Goal: Task Accomplishment & Management: Manage account settings

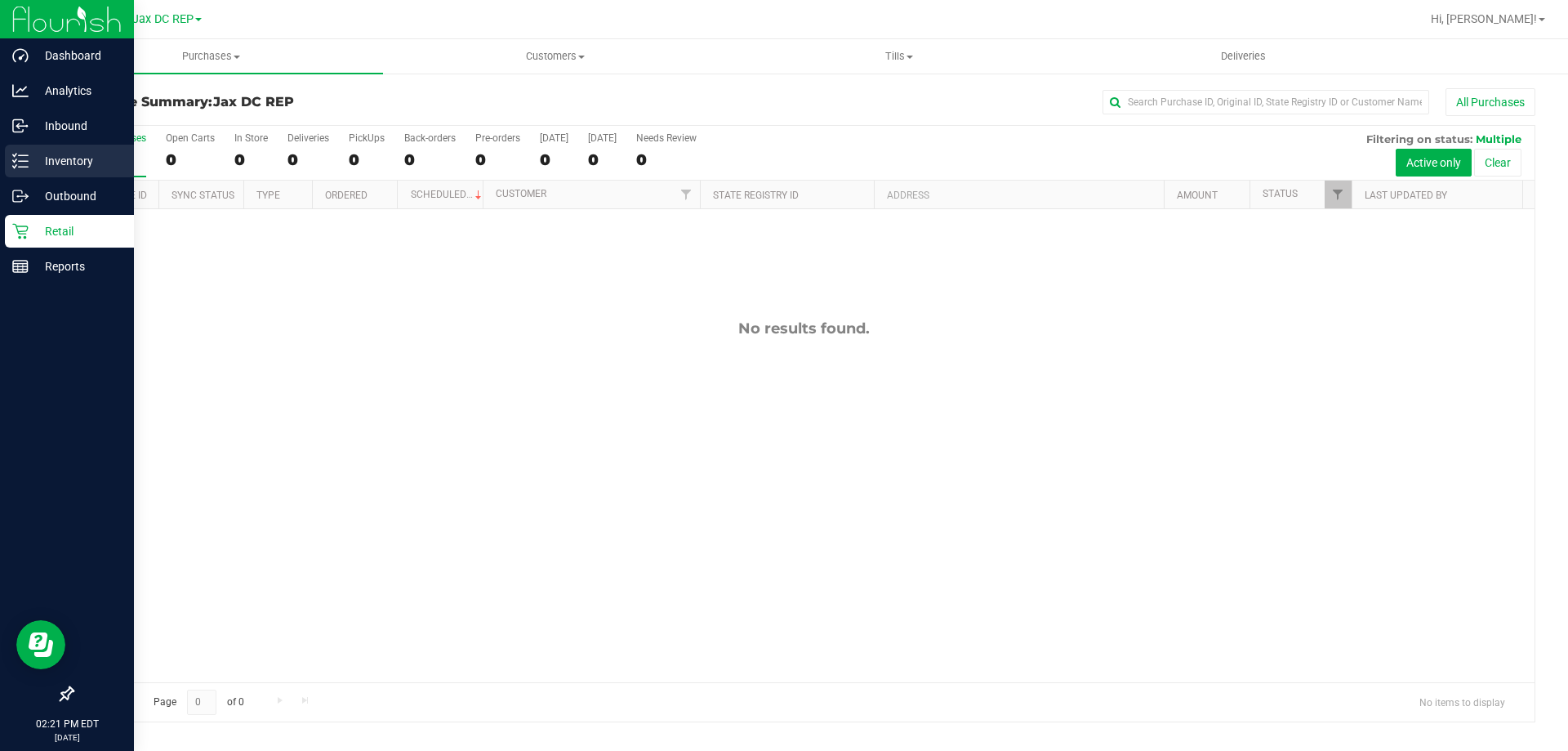
click at [33, 161] on p "Inventory" at bounding box center [77, 161] width 98 height 20
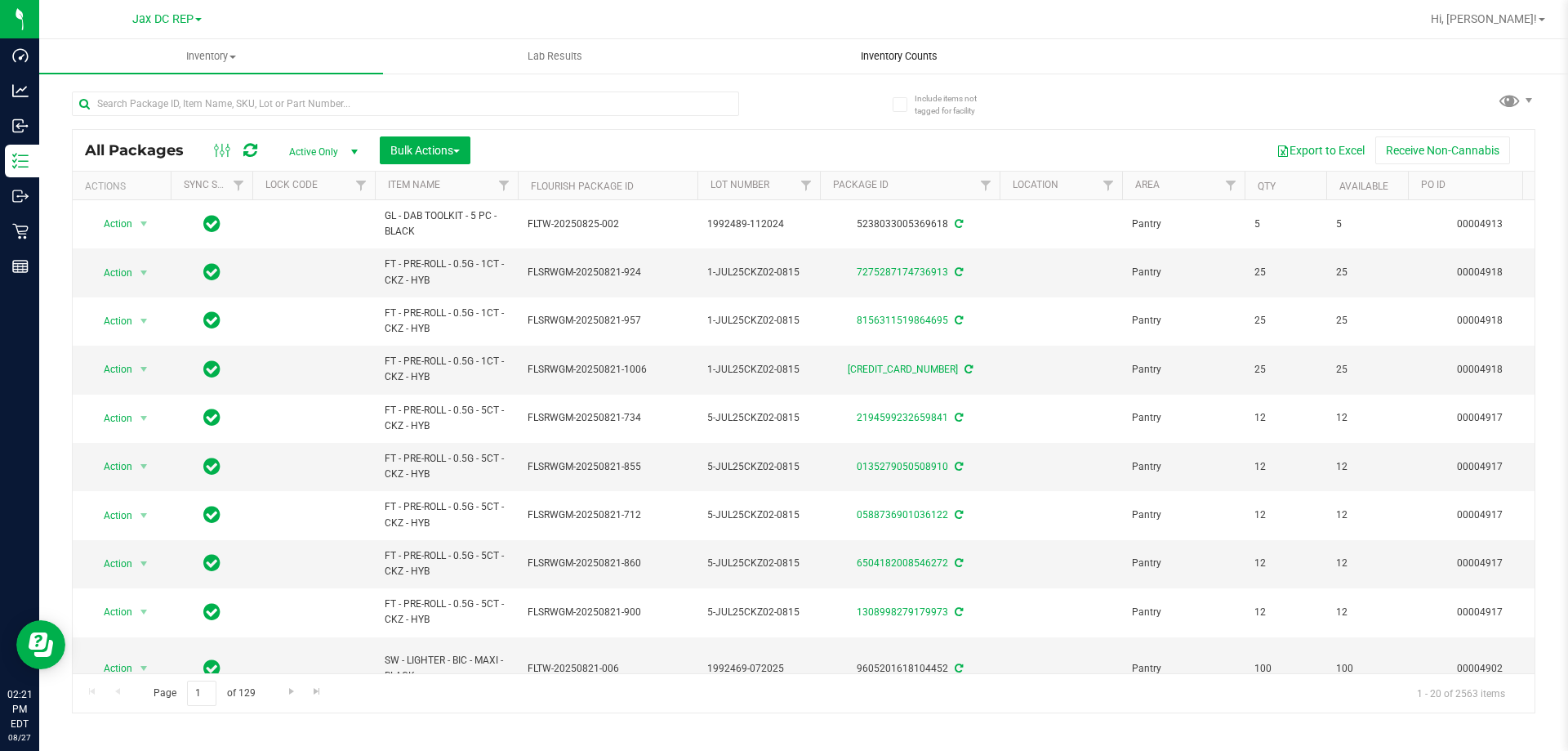
click at [891, 55] on span "Inventory Counts" at bounding box center [899, 55] width 120 height 14
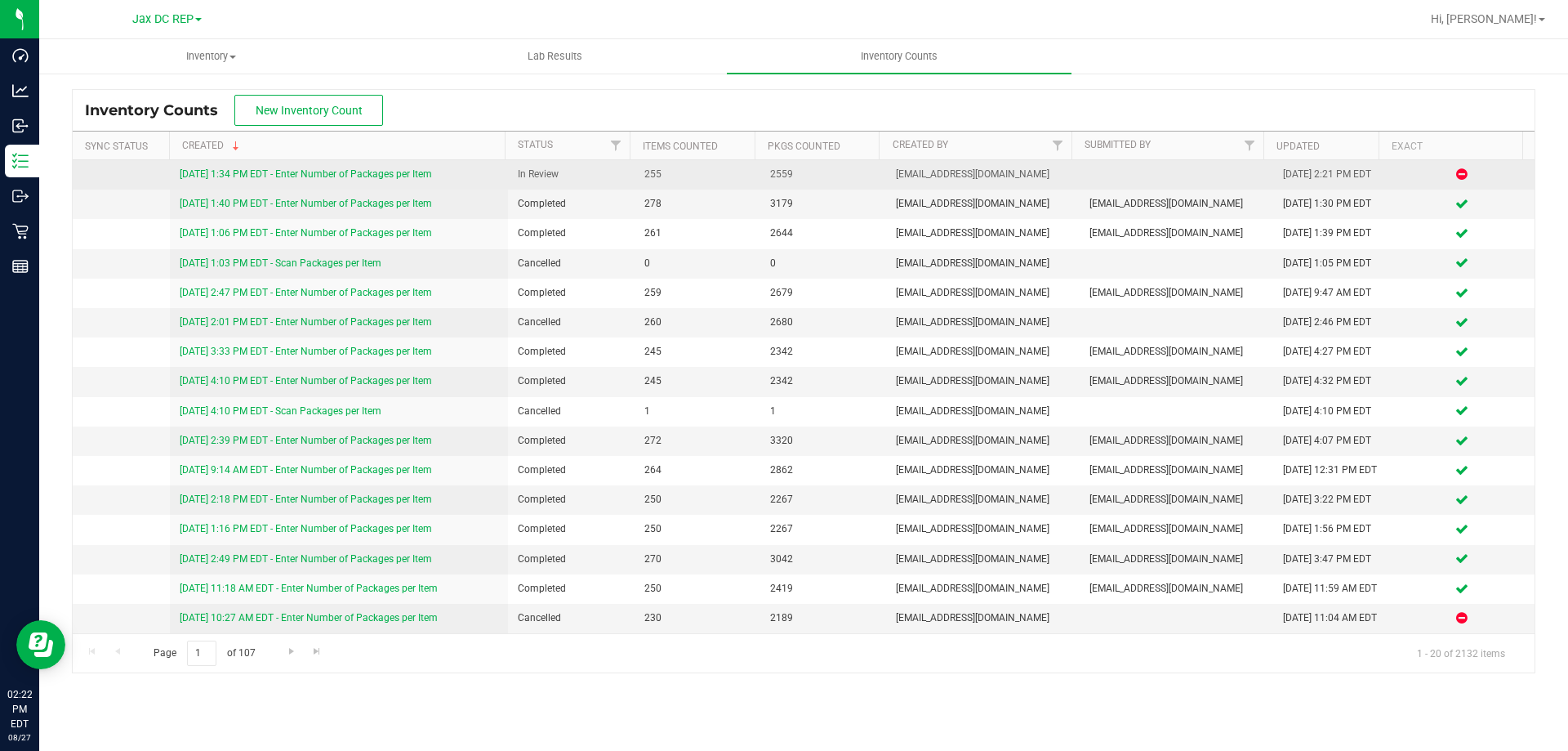
click at [295, 172] on link "[DATE] 1:34 PM EDT - Enter Number of Packages per Item" at bounding box center [306, 174] width 252 height 11
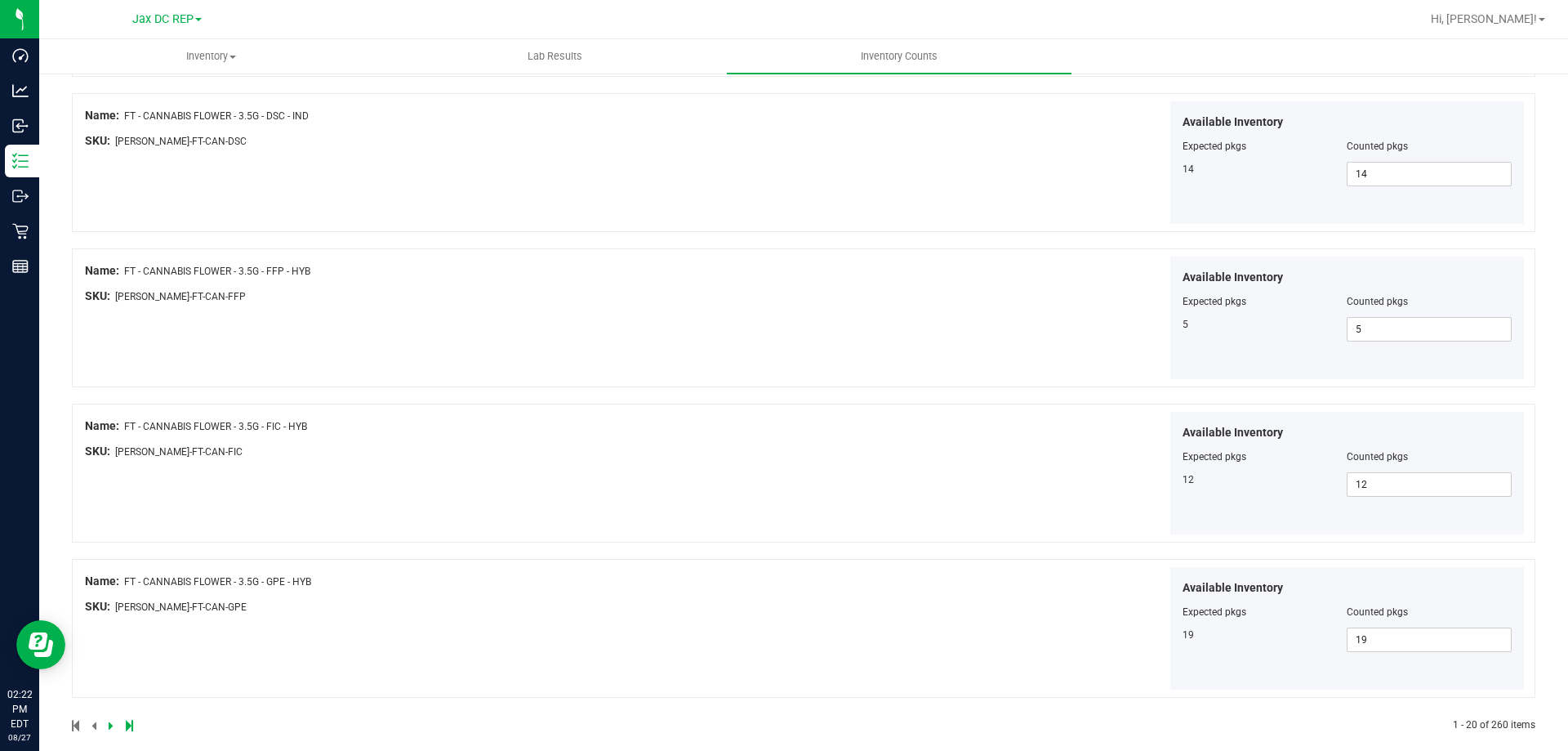
scroll to position [2676, 0]
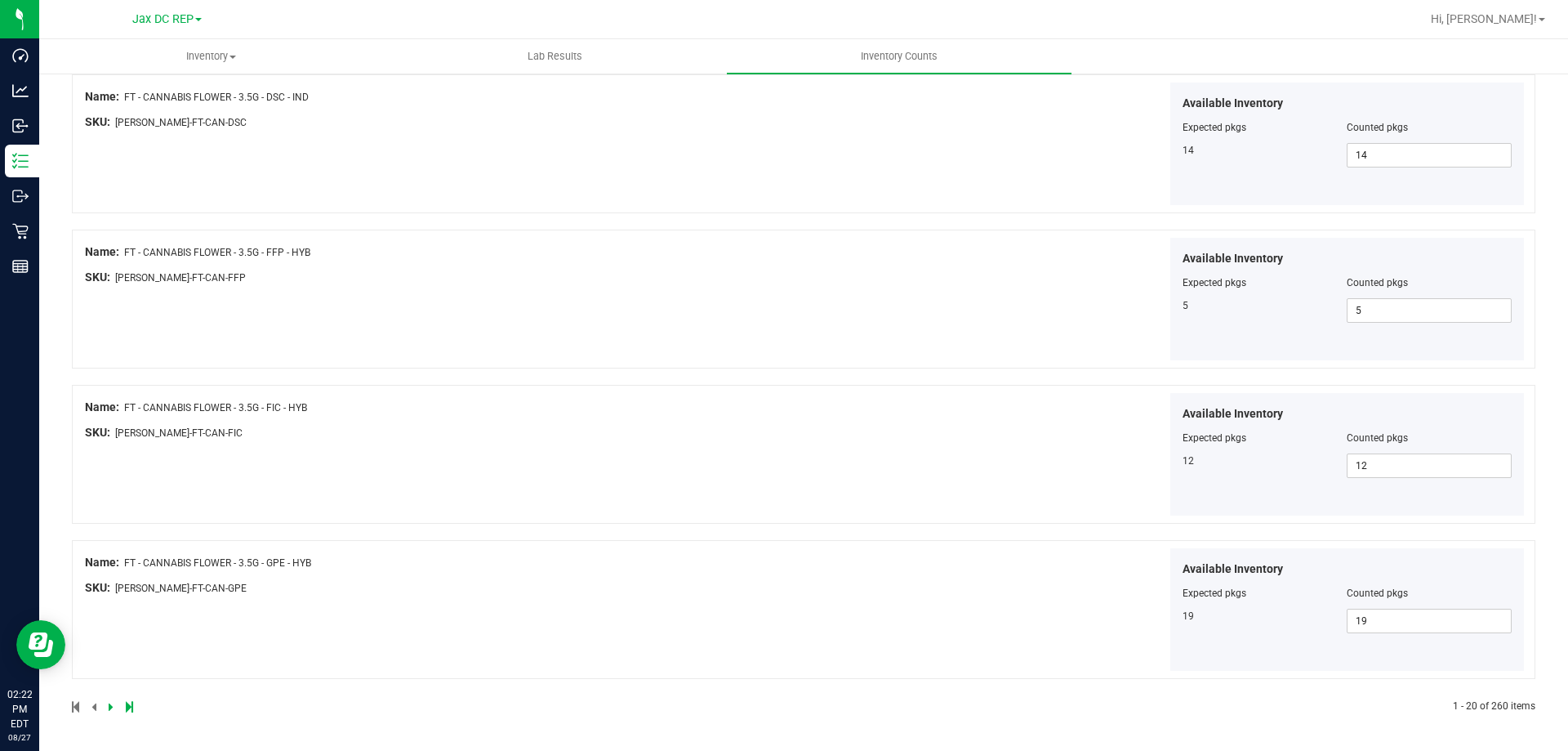
click at [112, 710] on icon at bounding box center [111, 707] width 5 height 10
click at [109, 710] on icon at bounding box center [111, 707] width 5 height 10
click at [110, 709] on icon at bounding box center [111, 707] width 5 height 10
click at [109, 704] on icon at bounding box center [111, 707] width 5 height 10
click at [109, 708] on icon at bounding box center [111, 707] width 5 height 10
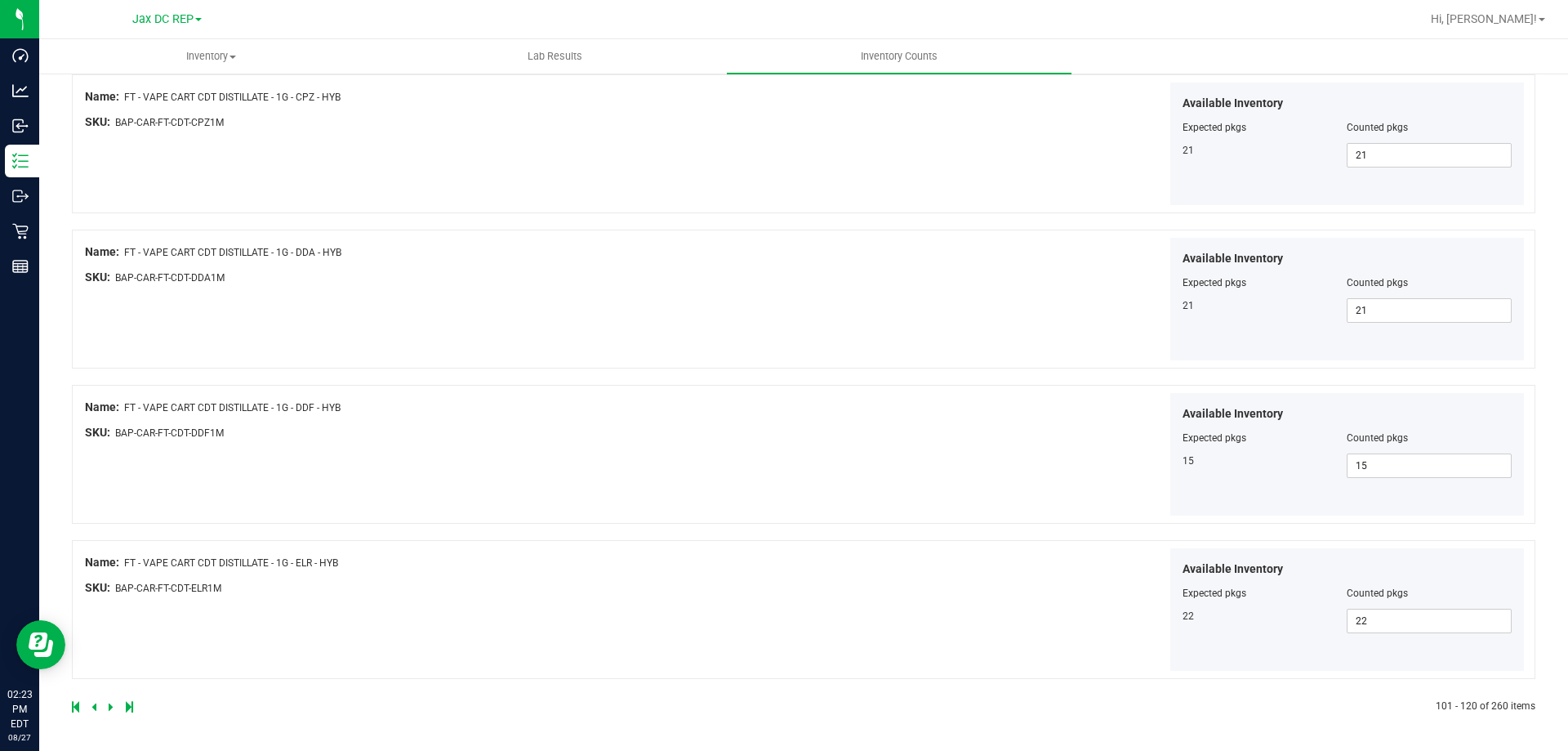
click at [110, 710] on icon at bounding box center [111, 707] width 5 height 10
click at [111, 711] on icon at bounding box center [111, 707] width 5 height 10
click at [109, 703] on icon at bounding box center [111, 707] width 5 height 10
click at [110, 711] on icon at bounding box center [111, 707] width 5 height 10
click at [113, 708] on link at bounding box center [113, 707] width 8 height 11
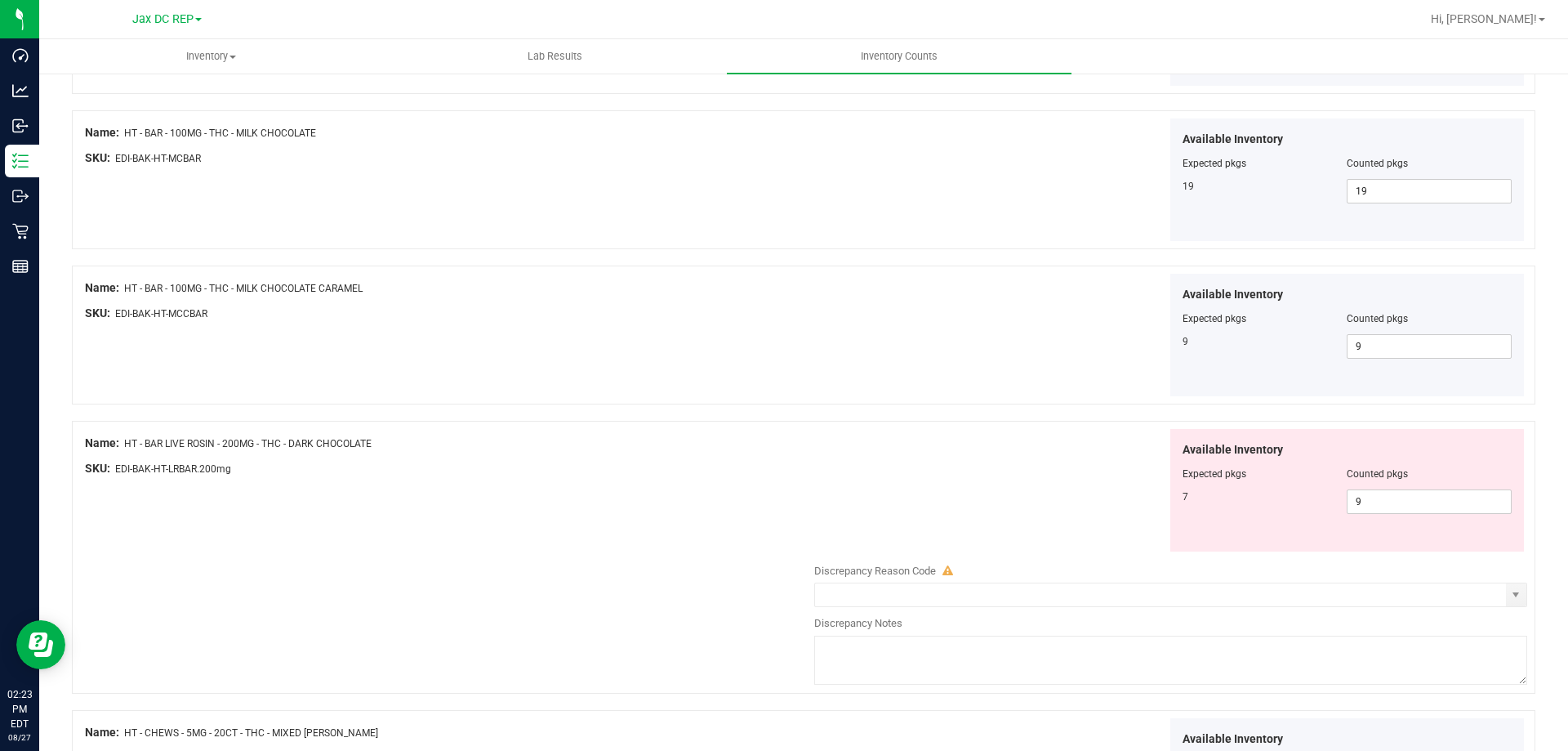
scroll to position [327, 0]
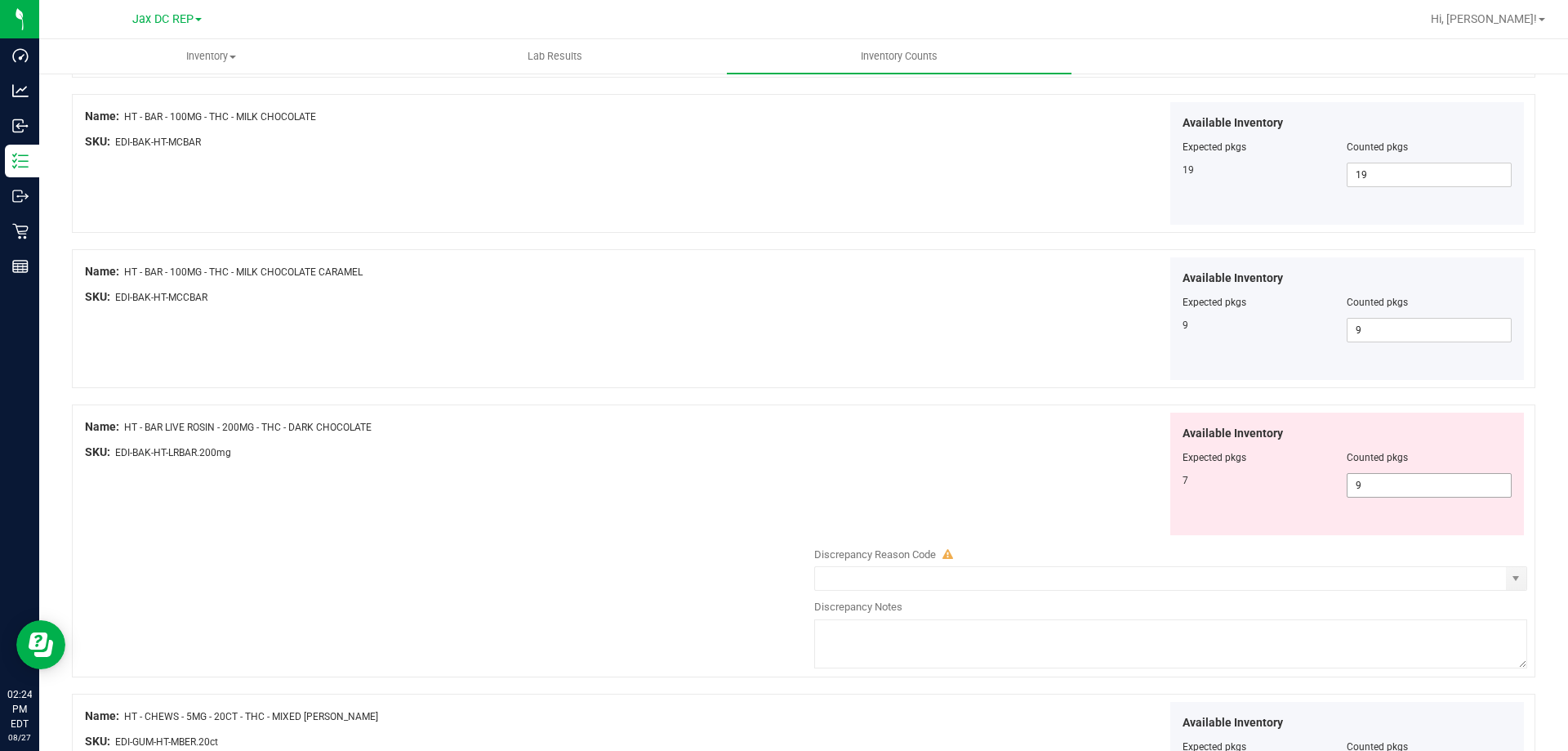
click at [1394, 487] on span "9 9" at bounding box center [1429, 486] width 165 height 25
type input "7"
click at [1004, 464] on div "Available Inventory Expected pkgs Counted pkgs 7 7 7" at bounding box center [1166, 474] width 721 height 123
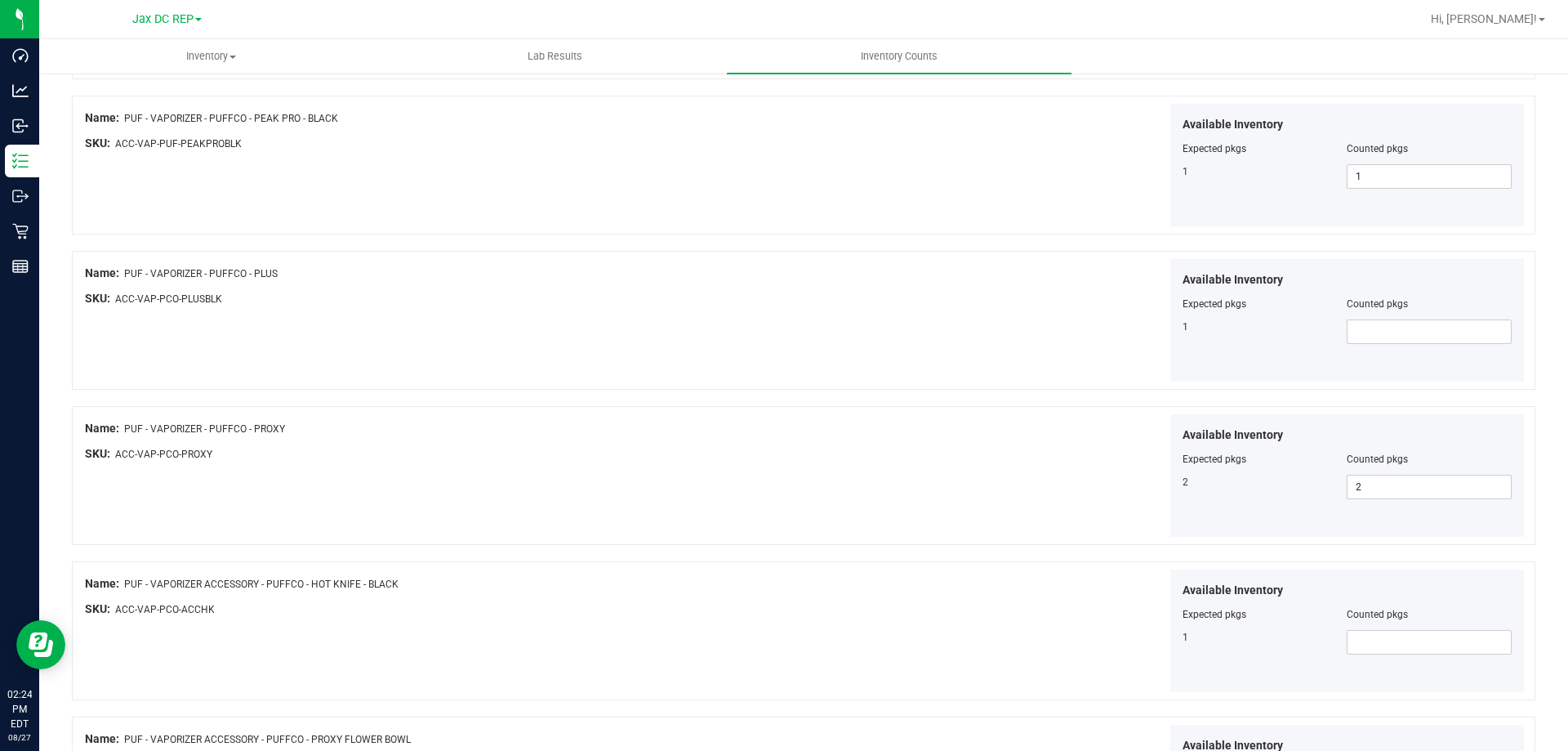
scroll to position [1716, 0]
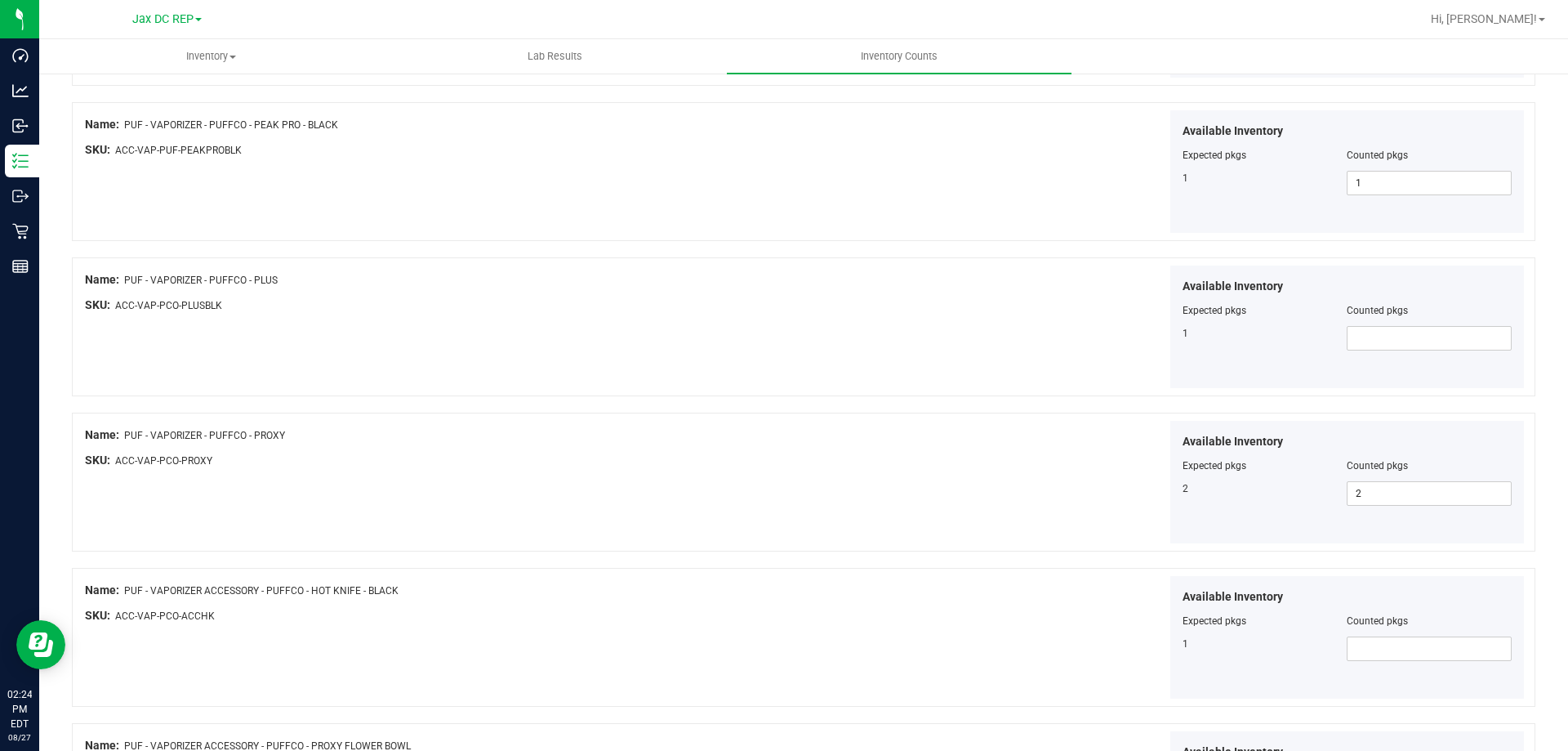
click at [1408, 320] on div at bounding box center [1347, 321] width 330 height 9
click at [1409, 338] on span at bounding box center [1429, 339] width 165 height 25
type input "1"
click at [1038, 324] on div "Available Inventory Expected pkgs Counted pkgs 1 1 1" at bounding box center [1166, 327] width 721 height 123
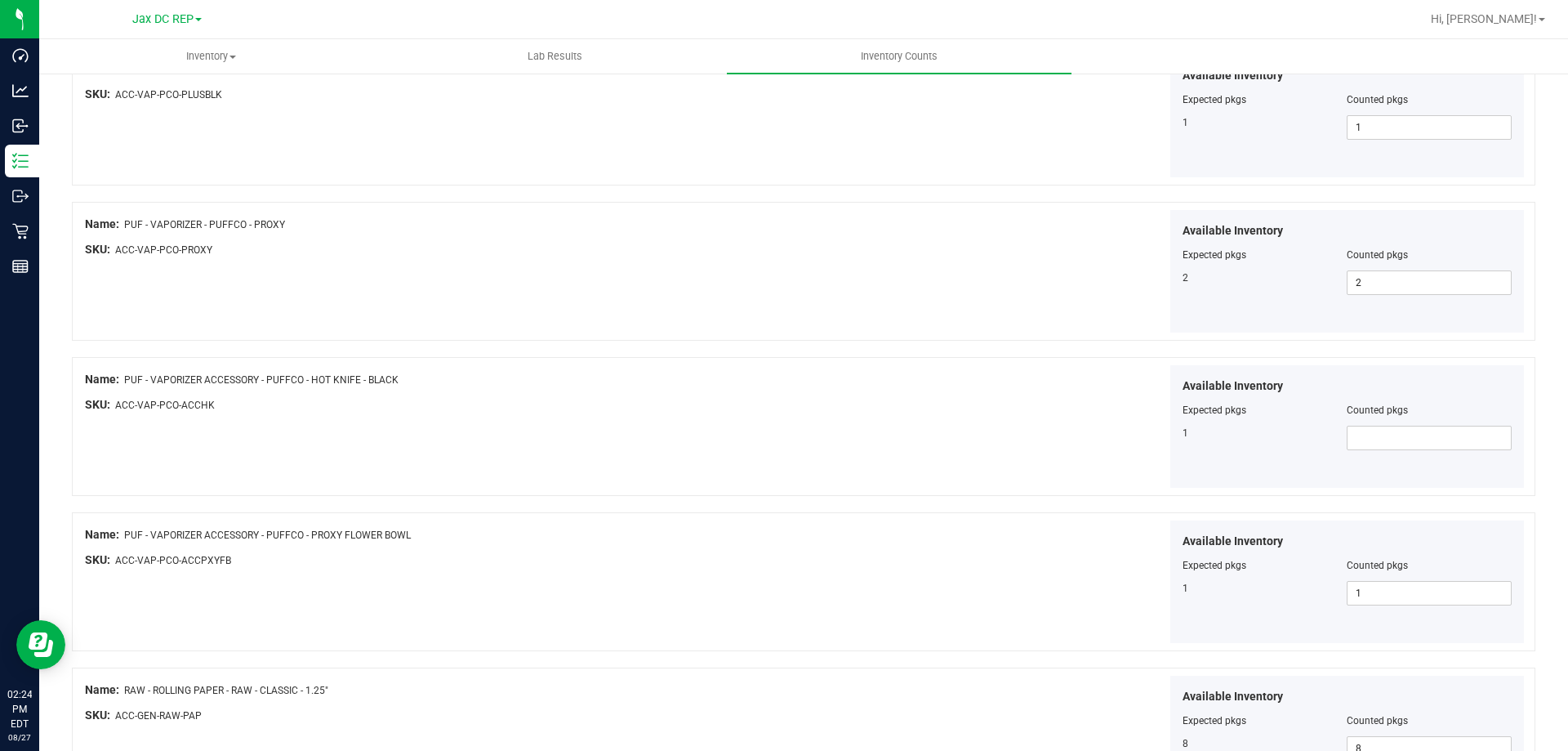
scroll to position [1961, 0]
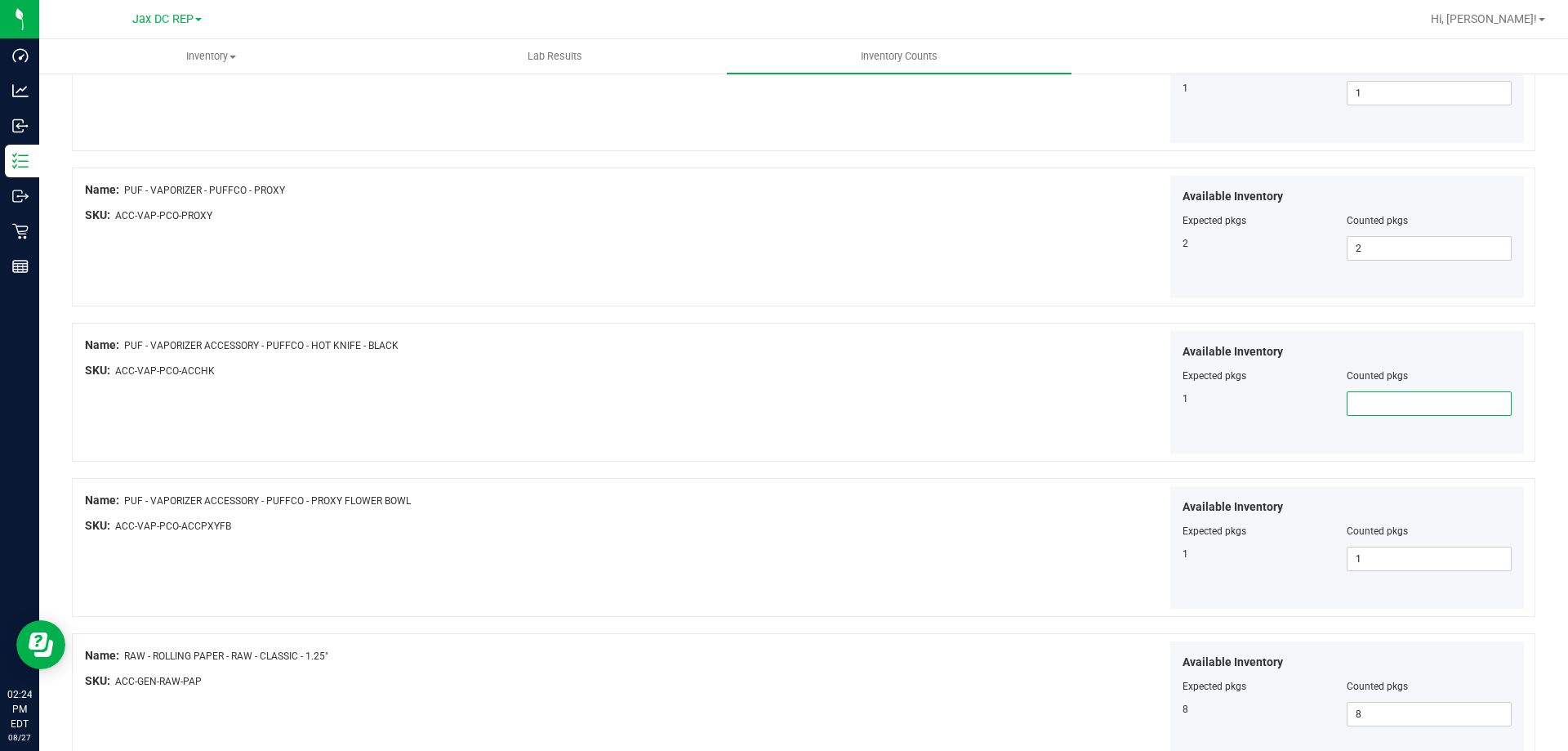
click at [1363, 403] on span at bounding box center [1429, 404] width 165 height 25
type input "1"
click at [1000, 373] on div "Available Inventory Expected pkgs Counted pkgs 1 1 1" at bounding box center [1166, 392] width 721 height 123
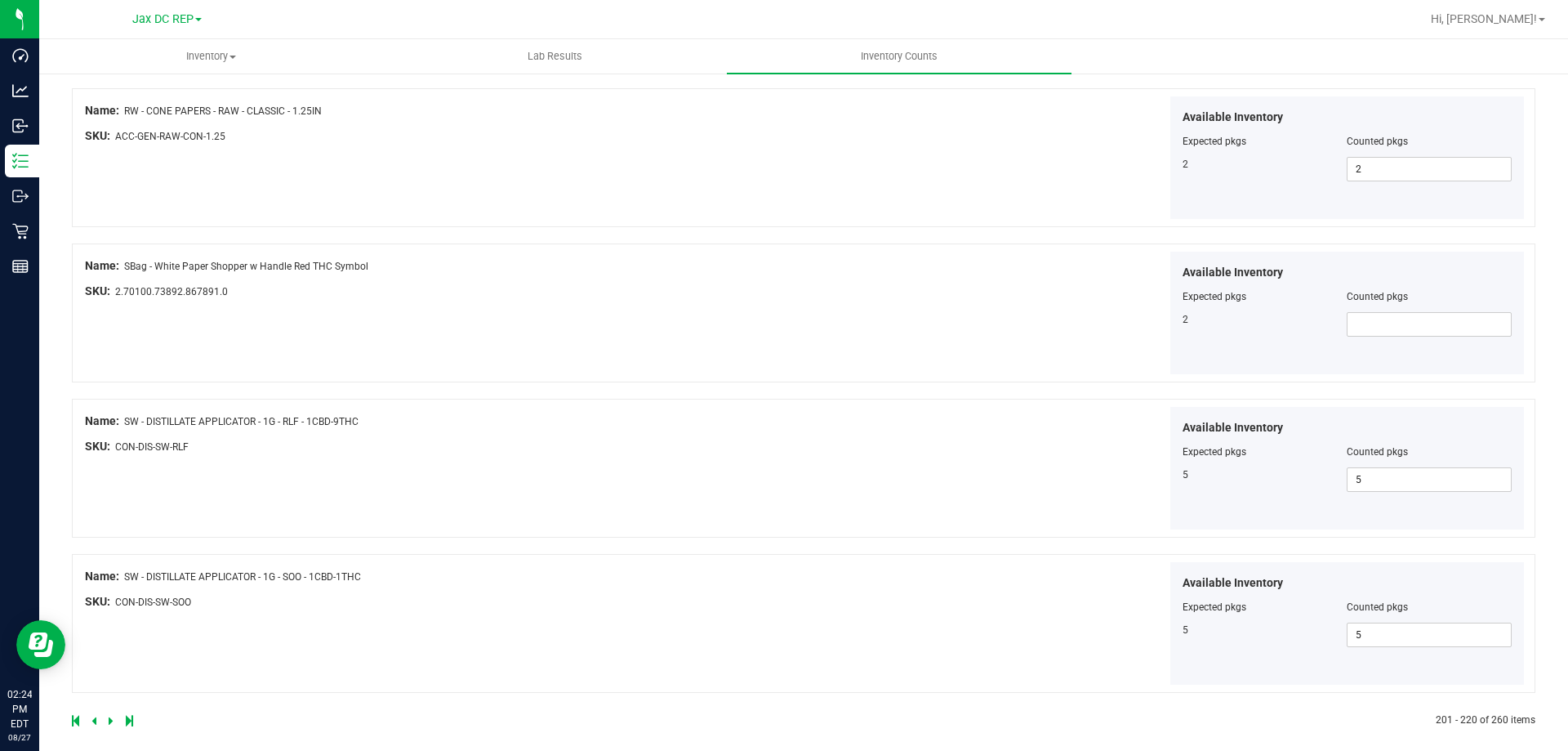
scroll to position [2676, 0]
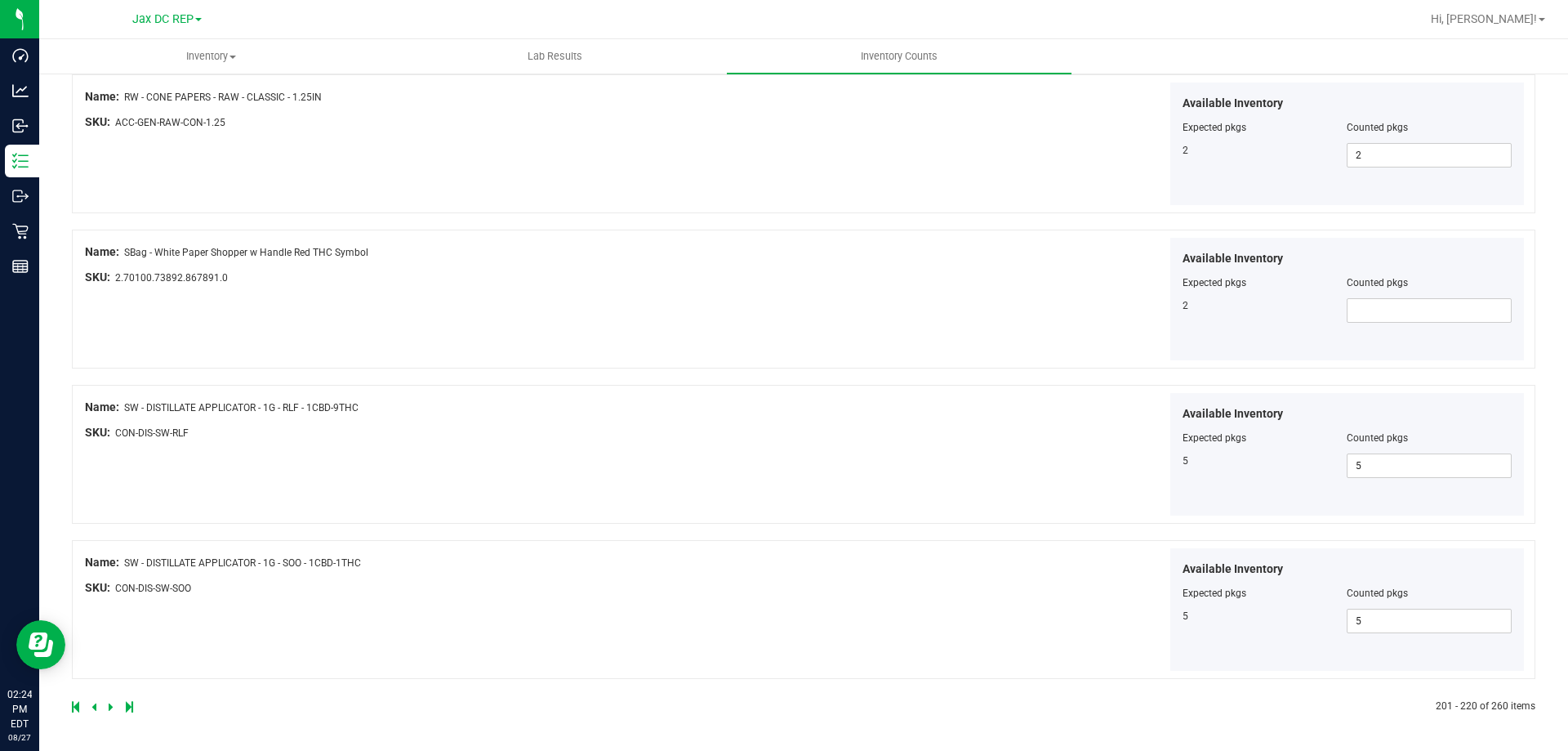
click at [107, 710] on div at bounding box center [438, 706] width 732 height 14
click at [109, 704] on icon at bounding box center [111, 707] width 5 height 10
click at [109, 708] on icon at bounding box center [111, 707] width 5 height 10
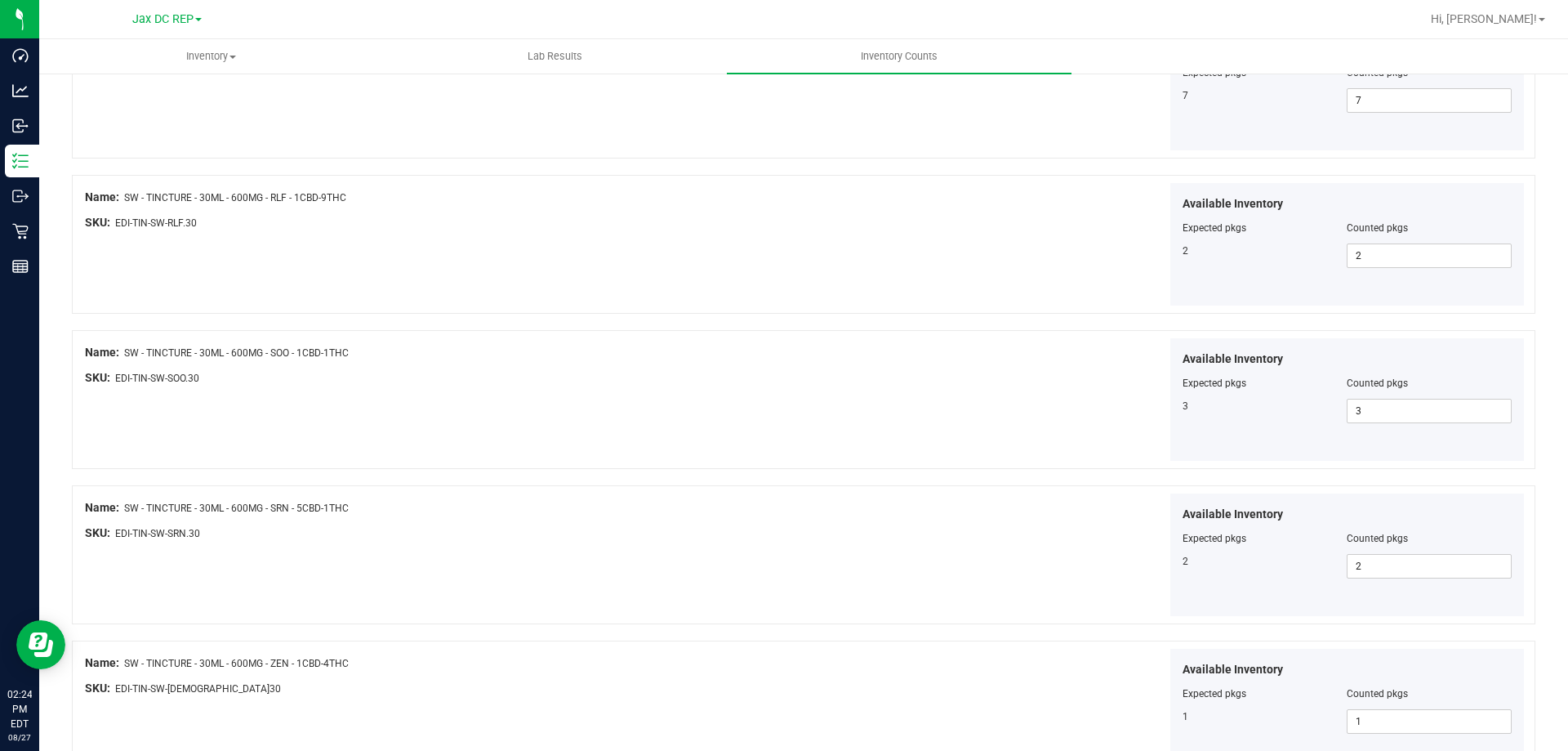
scroll to position [0, 0]
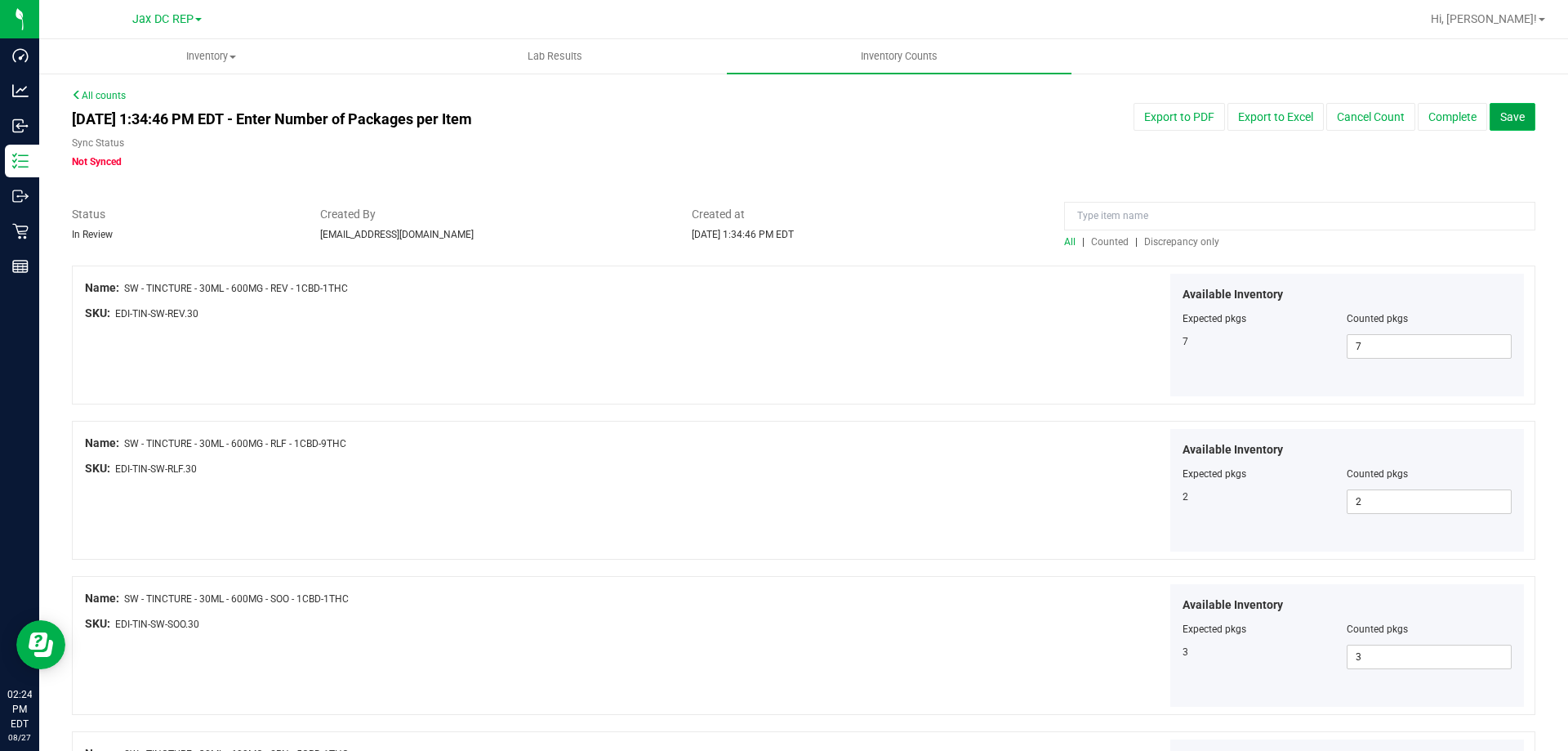
click at [1500, 123] on button "Save" at bounding box center [1513, 117] width 46 height 28
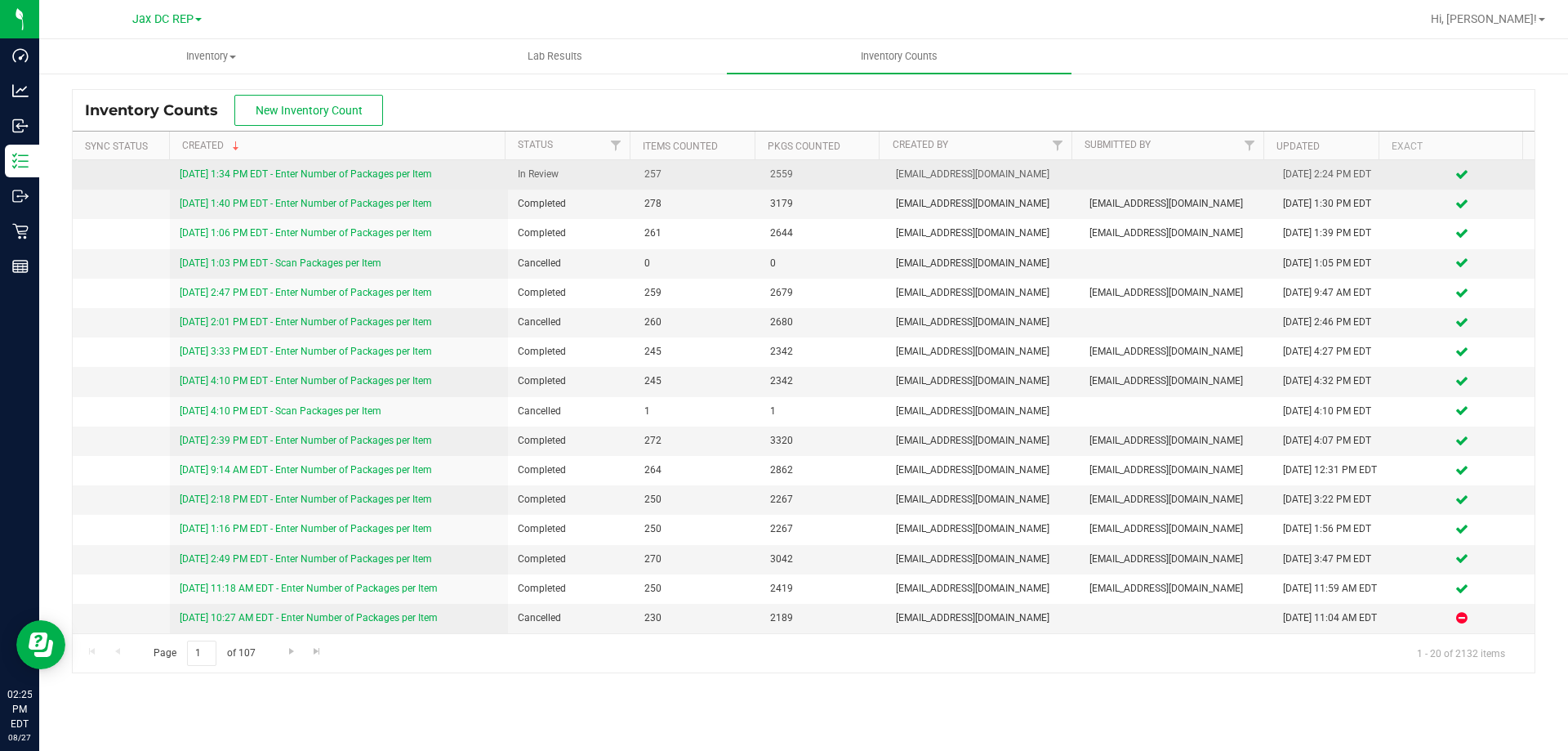
click at [318, 173] on link "[DATE] 1:34 PM EDT - Enter Number of Packages per Item" at bounding box center [306, 174] width 252 height 11
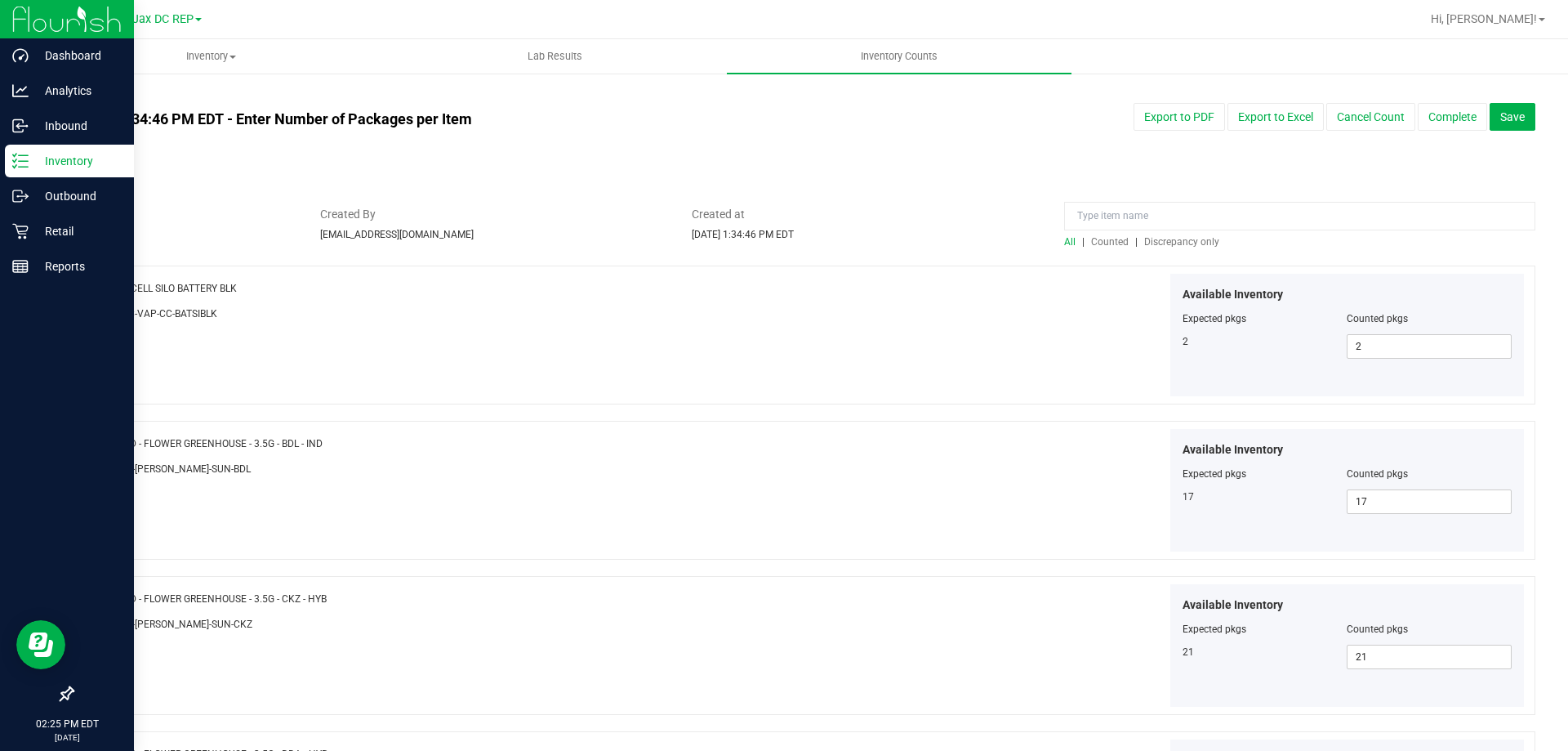
click at [22, 164] on icon at bounding box center [20, 161] width 16 height 16
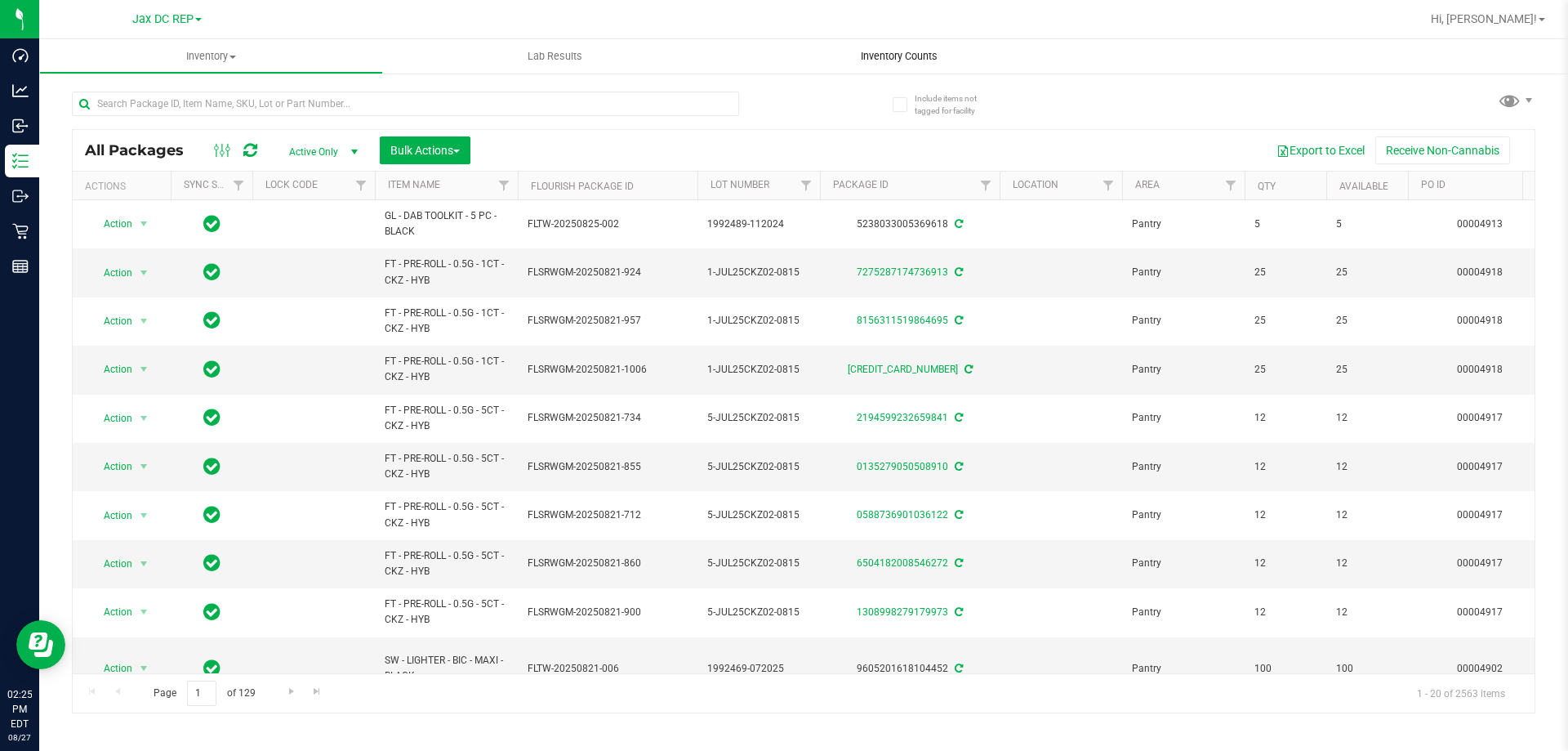
click at [891, 47] on uib-tab-heading "Inventory Counts" at bounding box center [899, 56] width 344 height 34
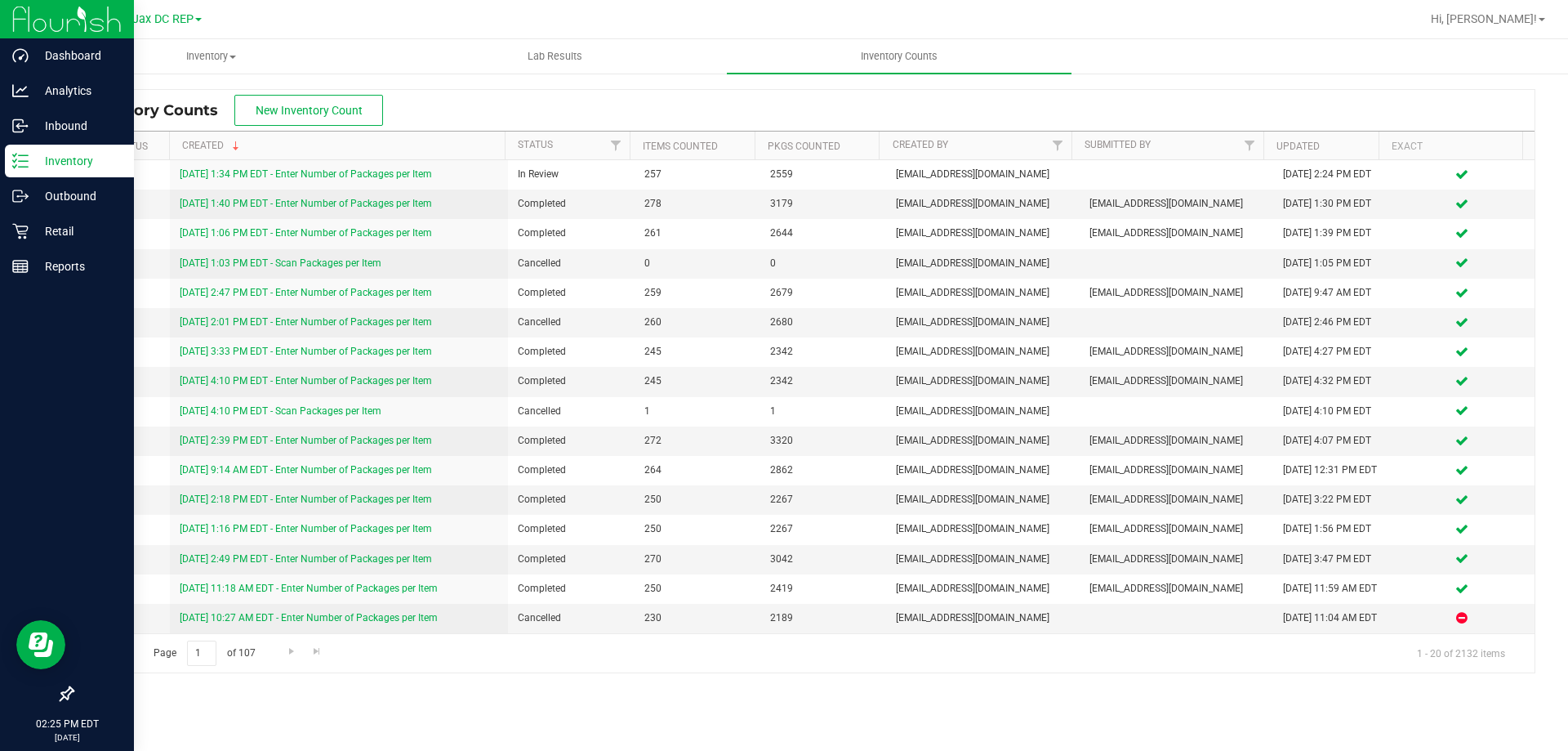
click at [24, 154] on icon at bounding box center [20, 161] width 16 height 16
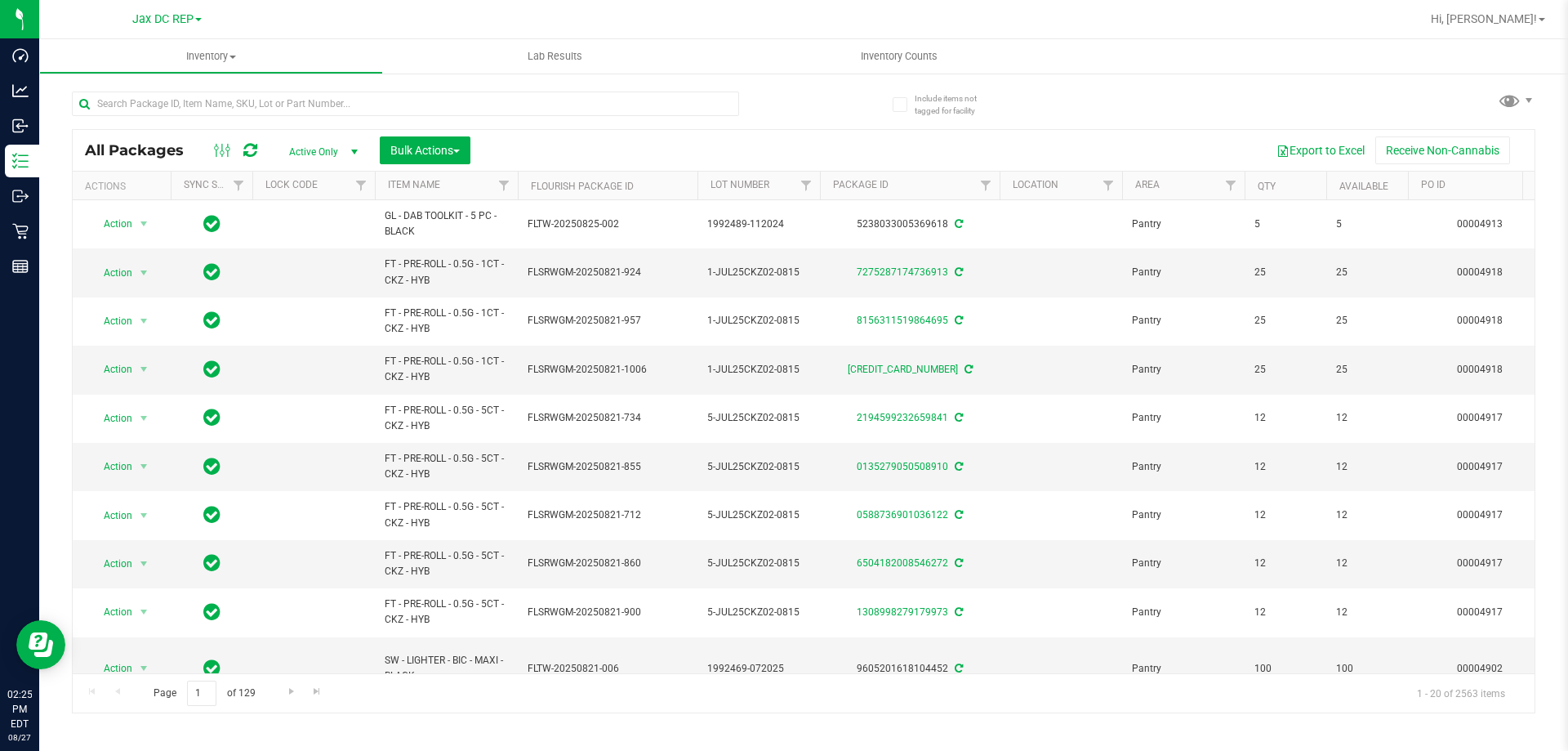
click at [357, 151] on span "select" at bounding box center [355, 152] width 13 height 13
click at [618, 144] on div "Export to Excel Receive Non-Cannabis" at bounding box center [1003, 150] width 1040 height 28
click at [922, 60] on span "Inventory Counts" at bounding box center [899, 55] width 120 height 14
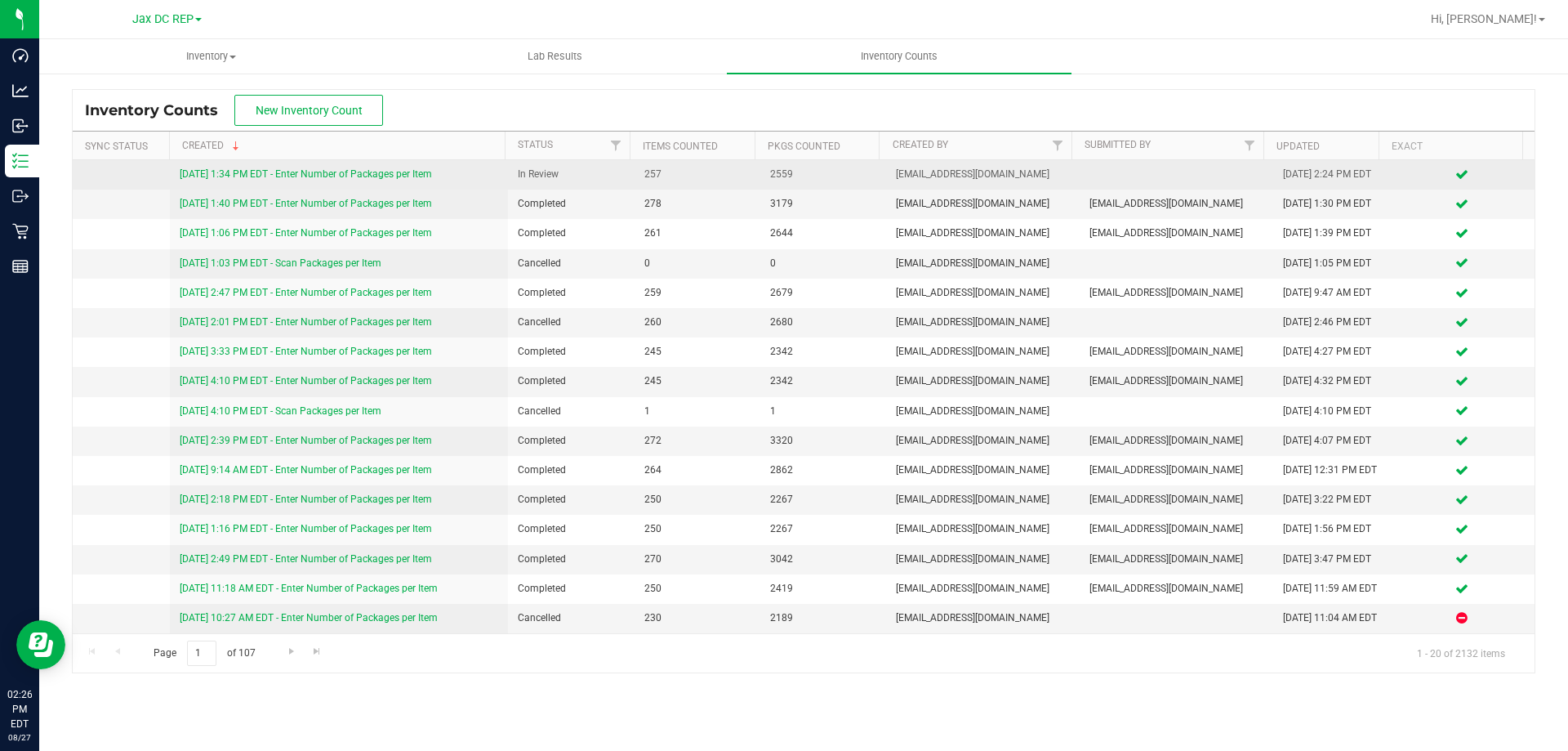
click at [346, 173] on link "[DATE] 1:34 PM EDT - Enter Number of Packages per Item" at bounding box center [306, 174] width 252 height 11
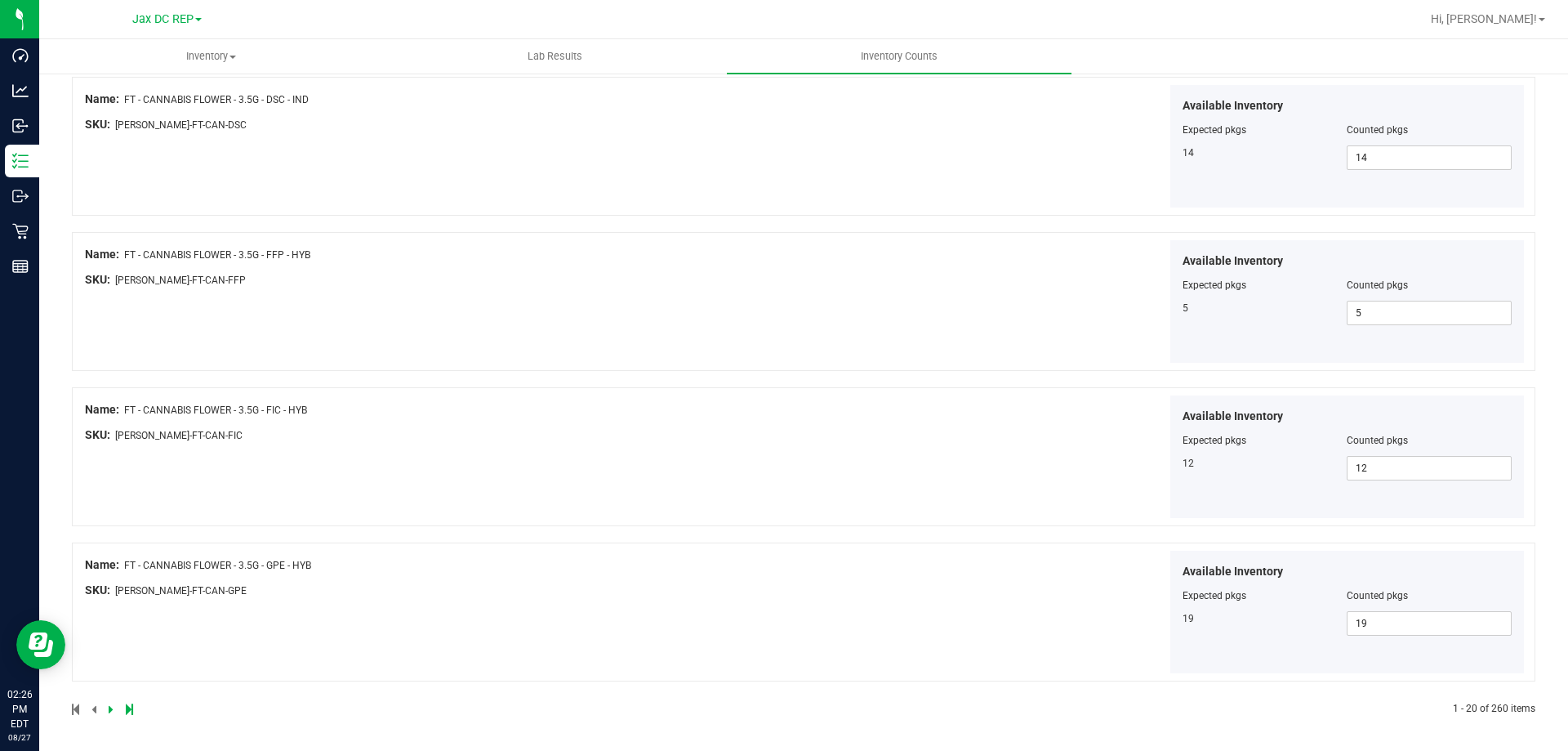
scroll to position [2676, 0]
click at [112, 704] on icon at bounding box center [111, 707] width 5 height 10
click at [111, 705] on icon at bounding box center [111, 707] width 5 height 10
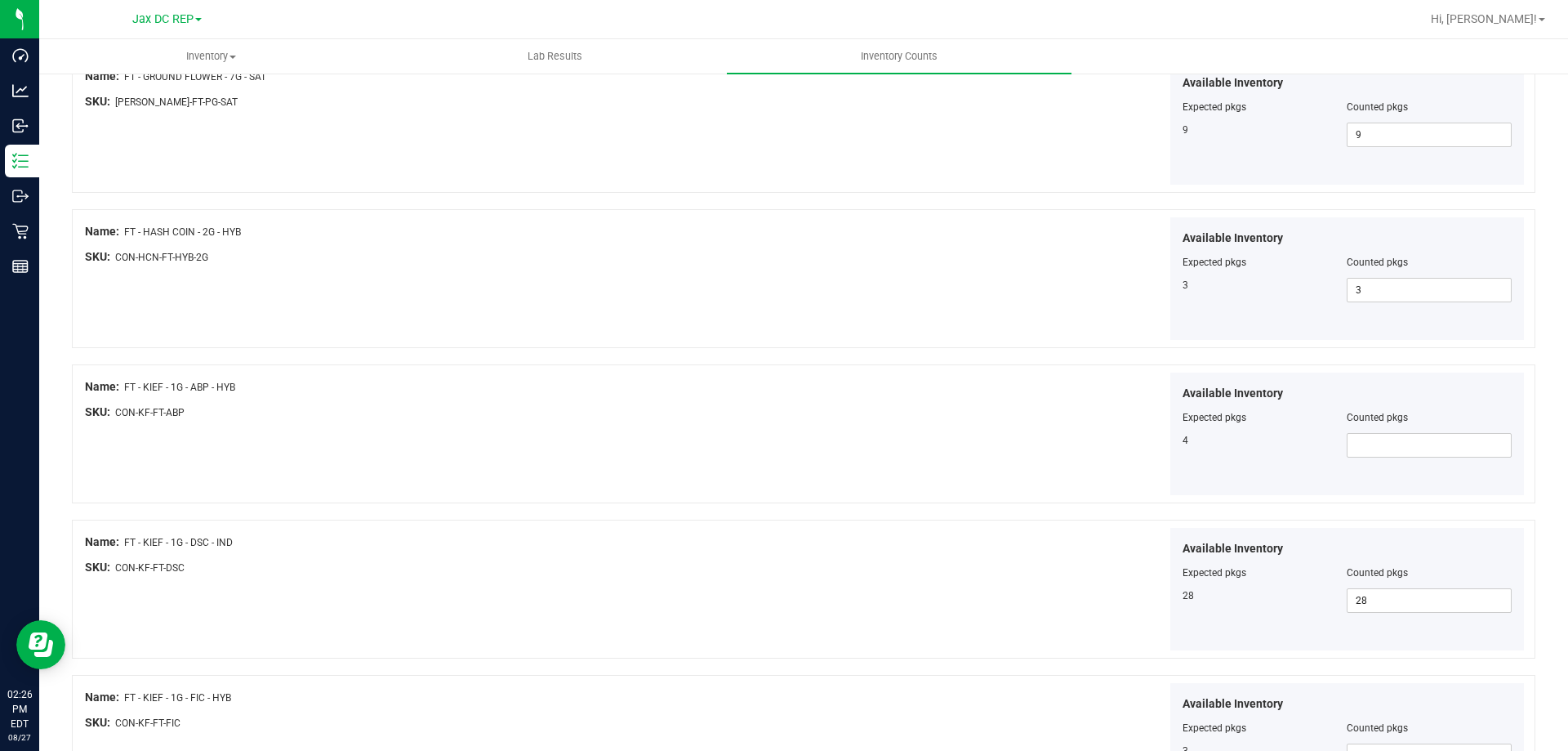
scroll to position [1635, 0]
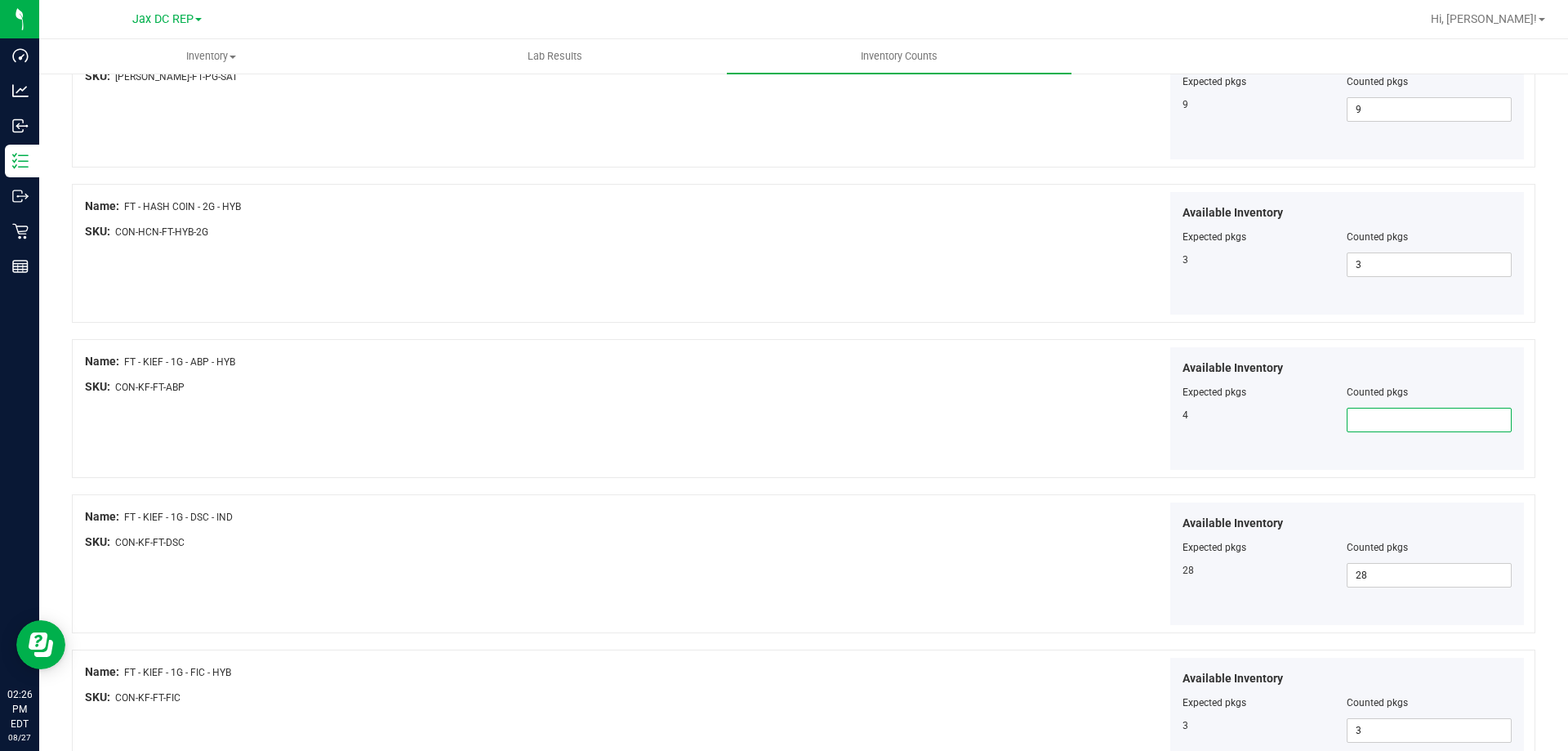
click at [1383, 413] on span at bounding box center [1429, 420] width 165 height 25
type input "4"
click at [1003, 384] on div "Available Inventory Expected pkgs Counted pkgs 4 4 4" at bounding box center [1166, 409] width 721 height 123
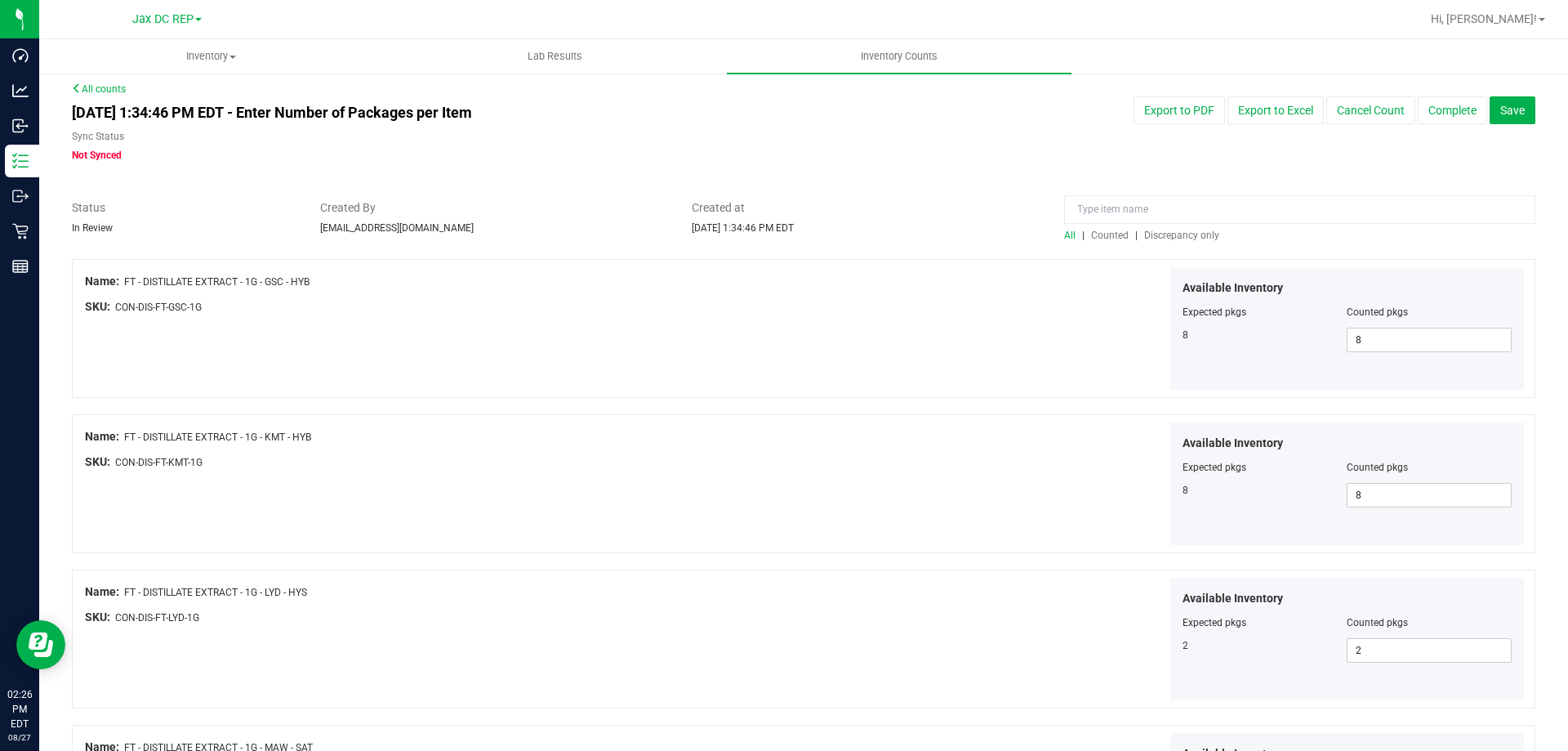
scroll to position [0, 0]
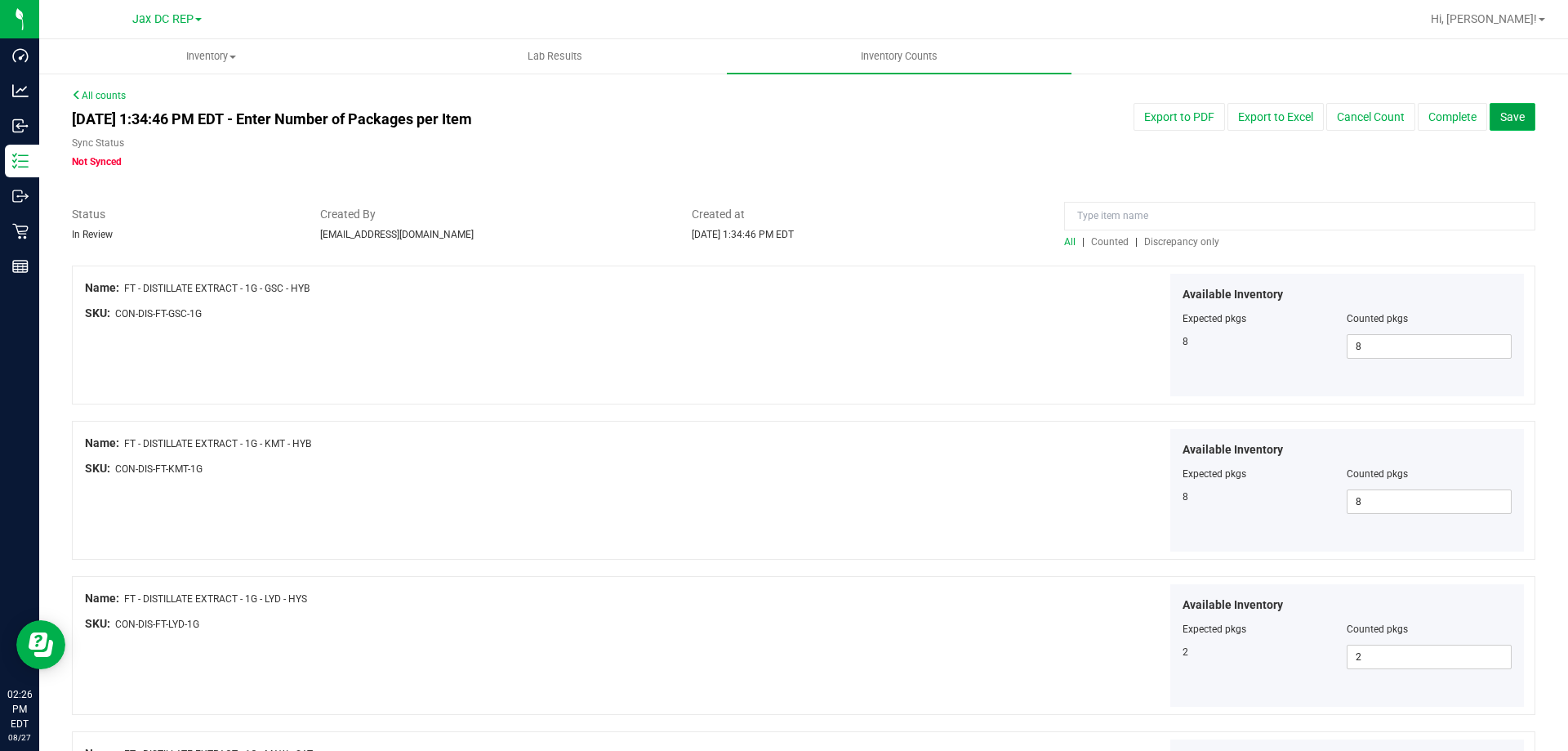
click at [1506, 124] on button "Save" at bounding box center [1513, 117] width 46 height 28
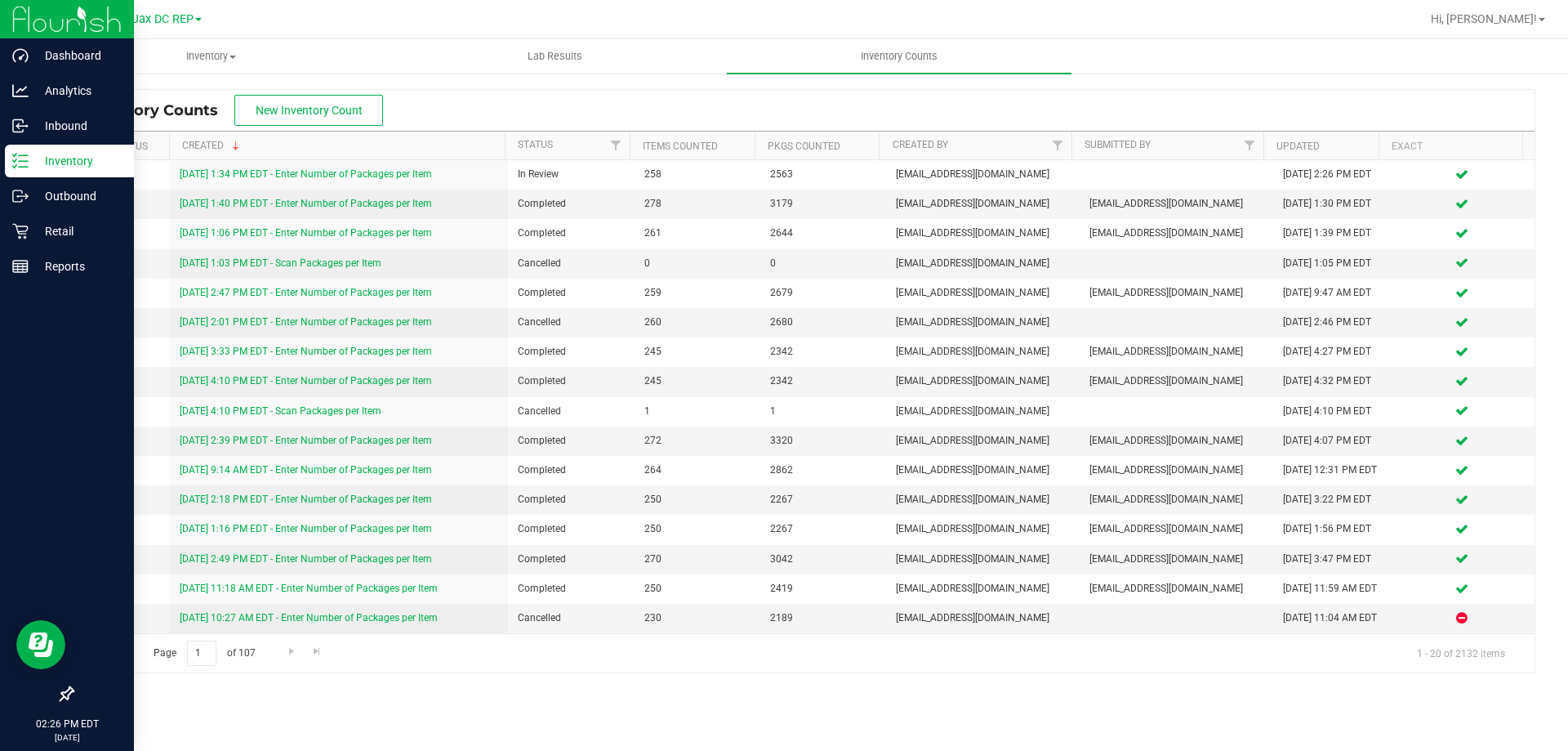
click at [20, 166] on line at bounding box center [23, 166] width 9 height 0
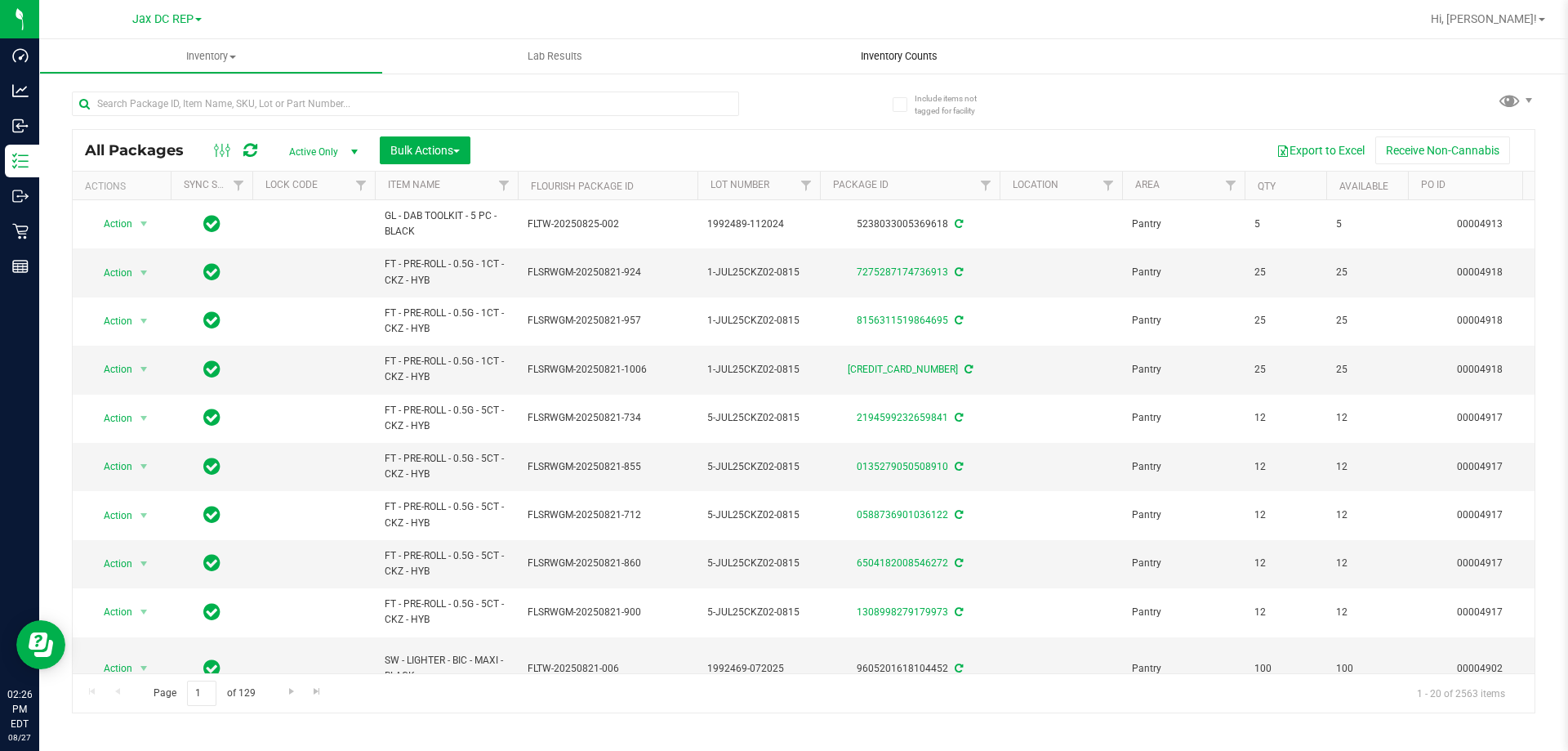
click at [876, 54] on span "Inventory Counts" at bounding box center [899, 55] width 120 height 14
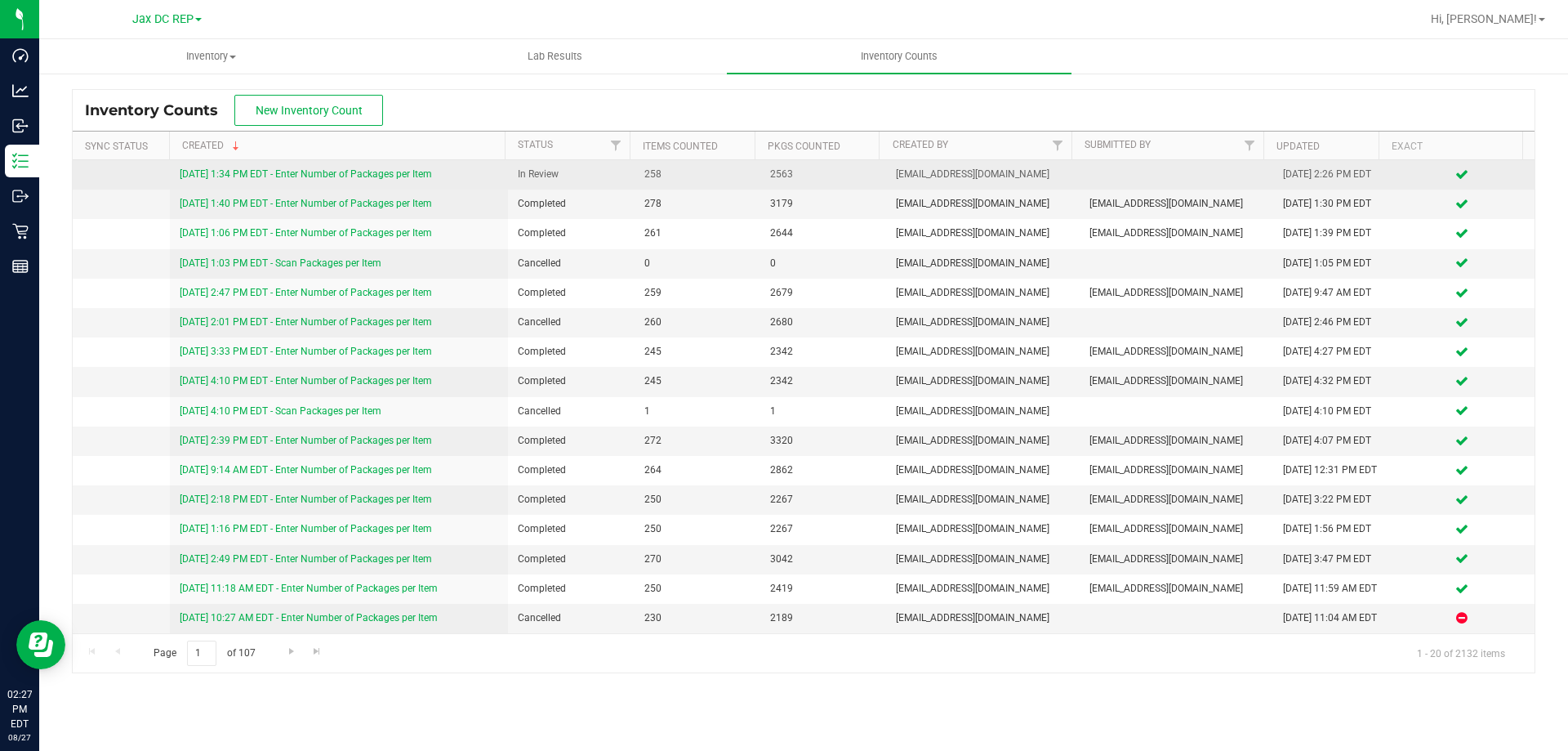
click at [330, 168] on link "[DATE] 1:34 PM EDT - Enter Number of Packages per Item" at bounding box center [306, 174] width 252 height 11
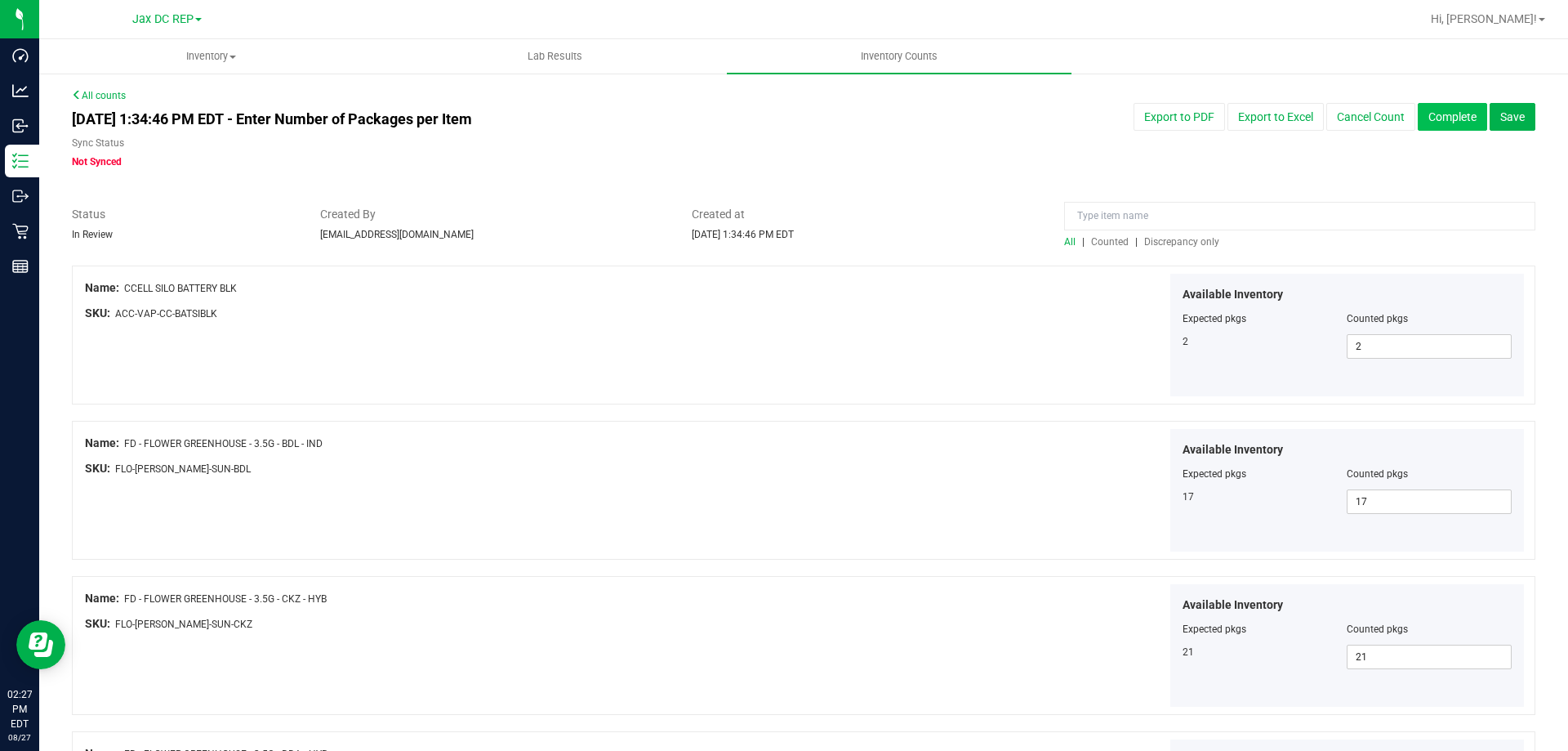
click at [1453, 114] on button "Complete" at bounding box center [1452, 117] width 70 height 28
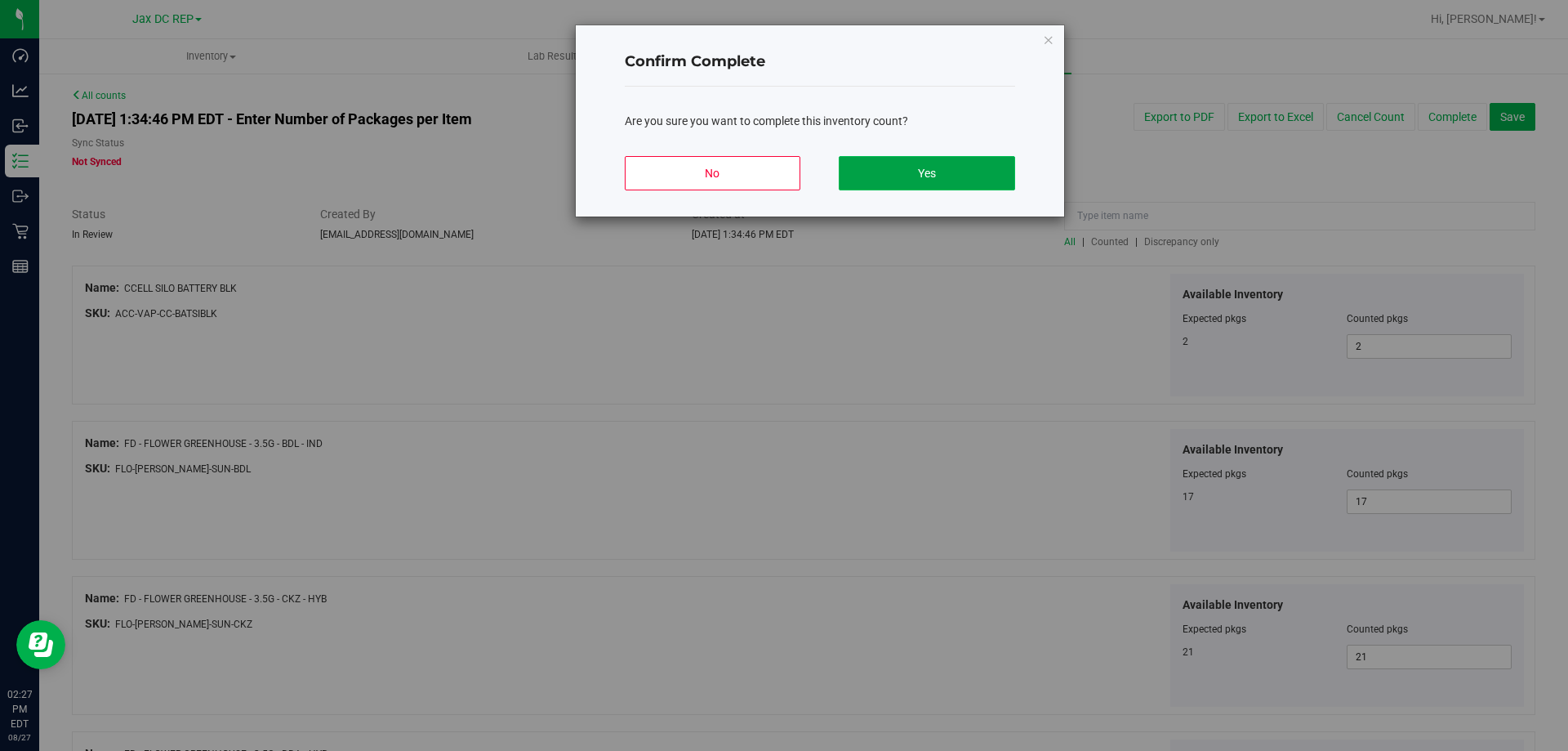
click at [871, 170] on button "Yes" at bounding box center [926, 173] width 176 height 34
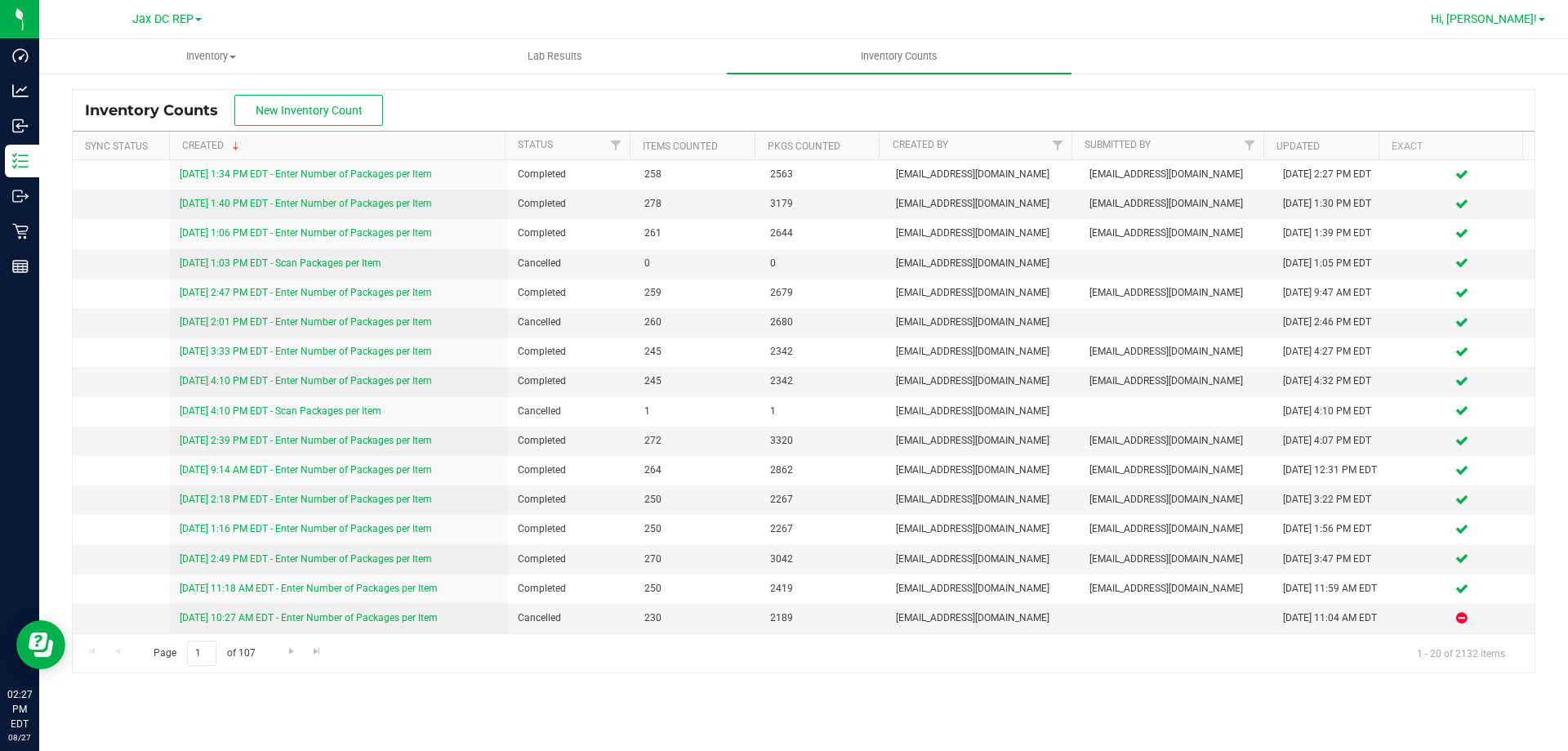
click at [1515, 18] on span "Hi, [PERSON_NAME]!" at bounding box center [1484, 19] width 106 height 13
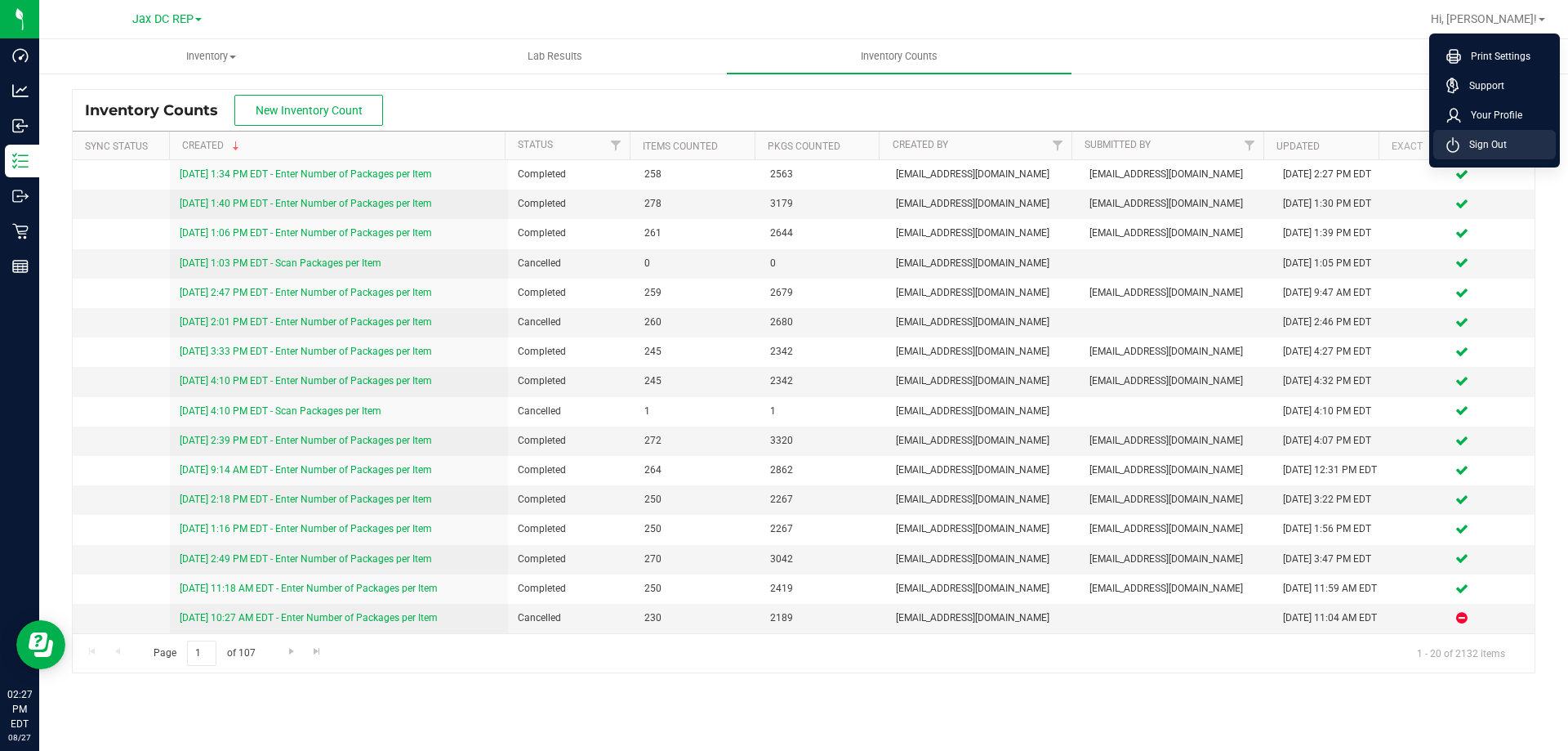
click at [1484, 149] on span "Sign Out" at bounding box center [1484, 144] width 48 height 16
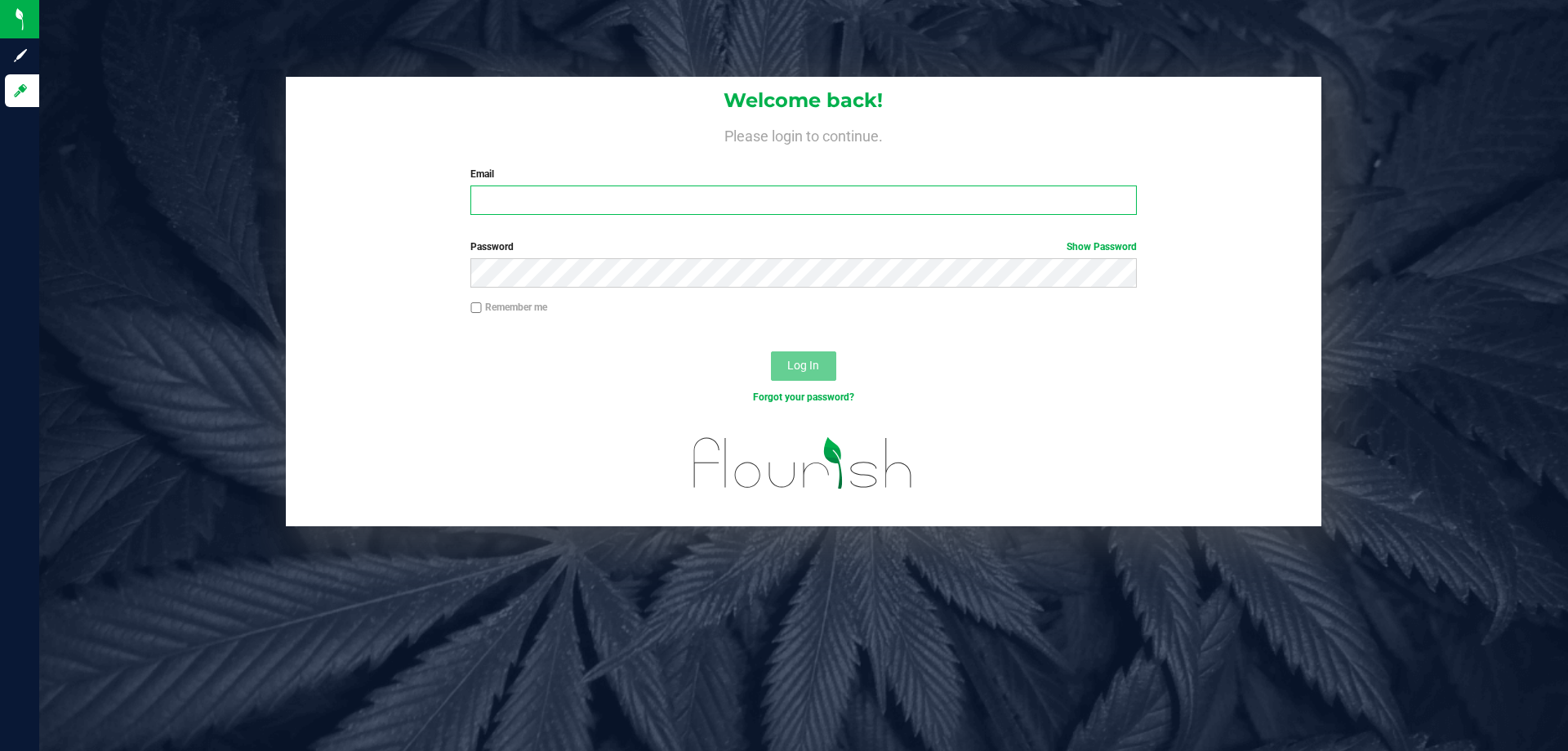
click at [708, 202] on input "Email" at bounding box center [803, 200] width 665 height 30
type input "[EMAIL_ADDRESS][DOMAIN_NAME]"
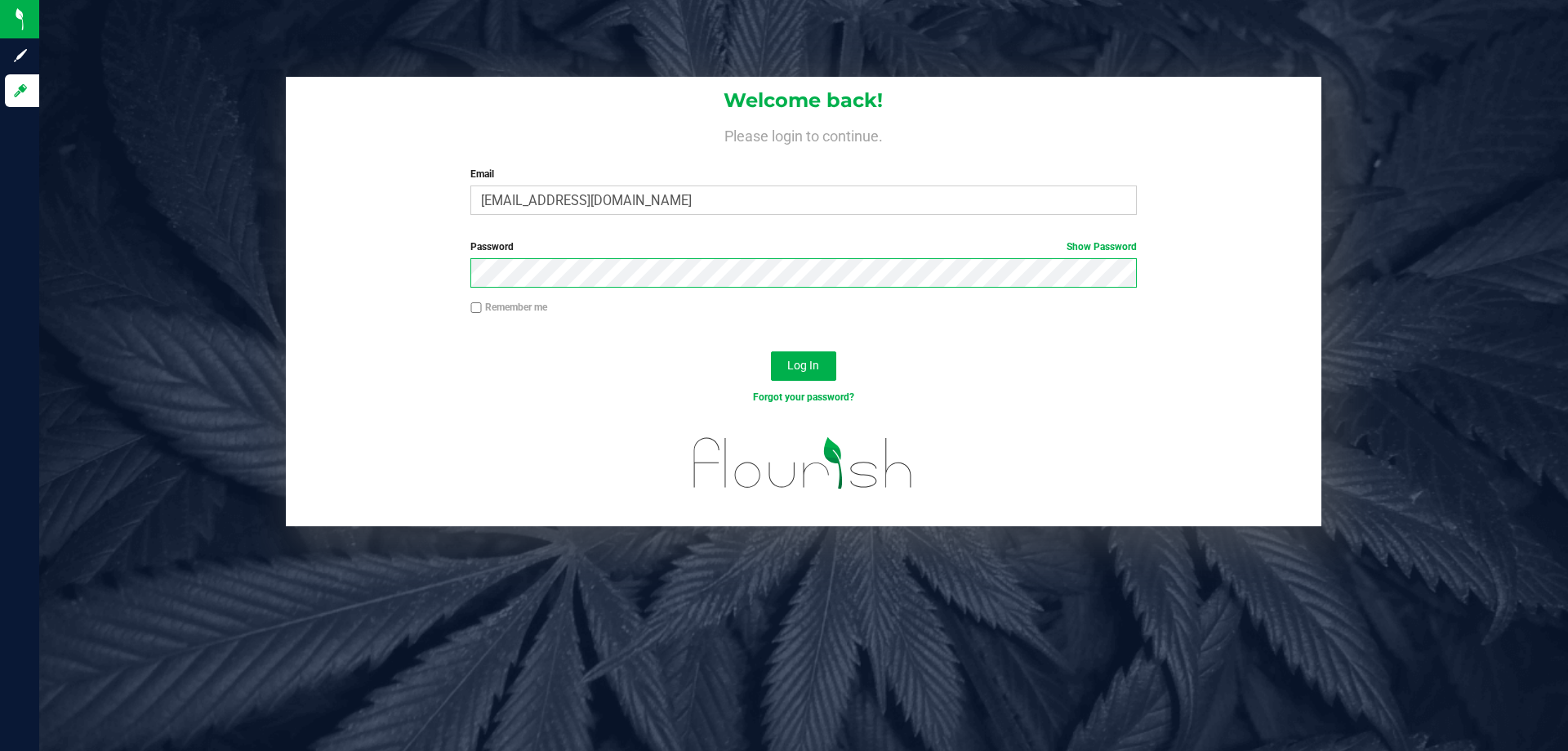
click at [772, 351] on button "Log In" at bounding box center [804, 365] width 65 height 30
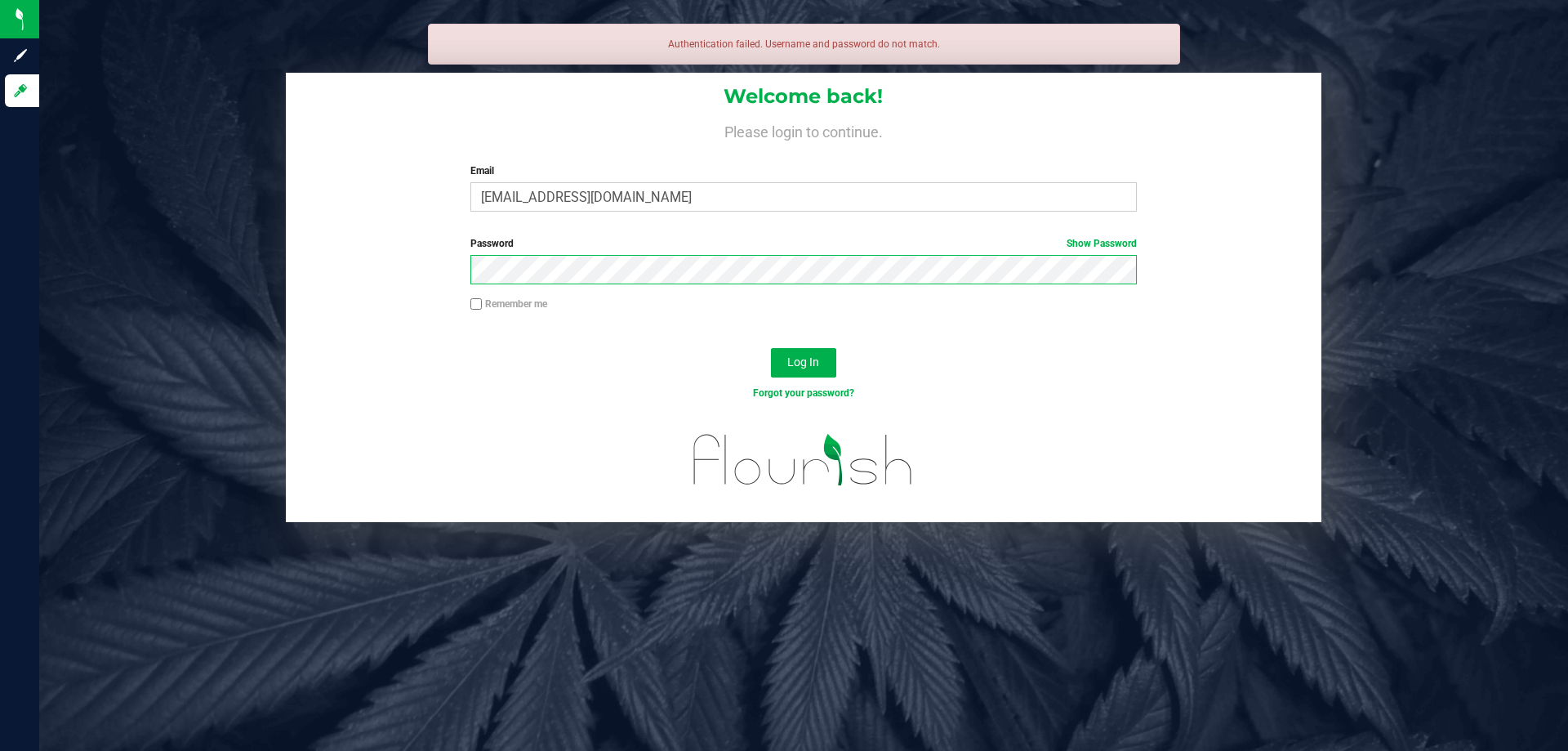
click at [772, 348] on button "Log In" at bounding box center [804, 363] width 65 height 30
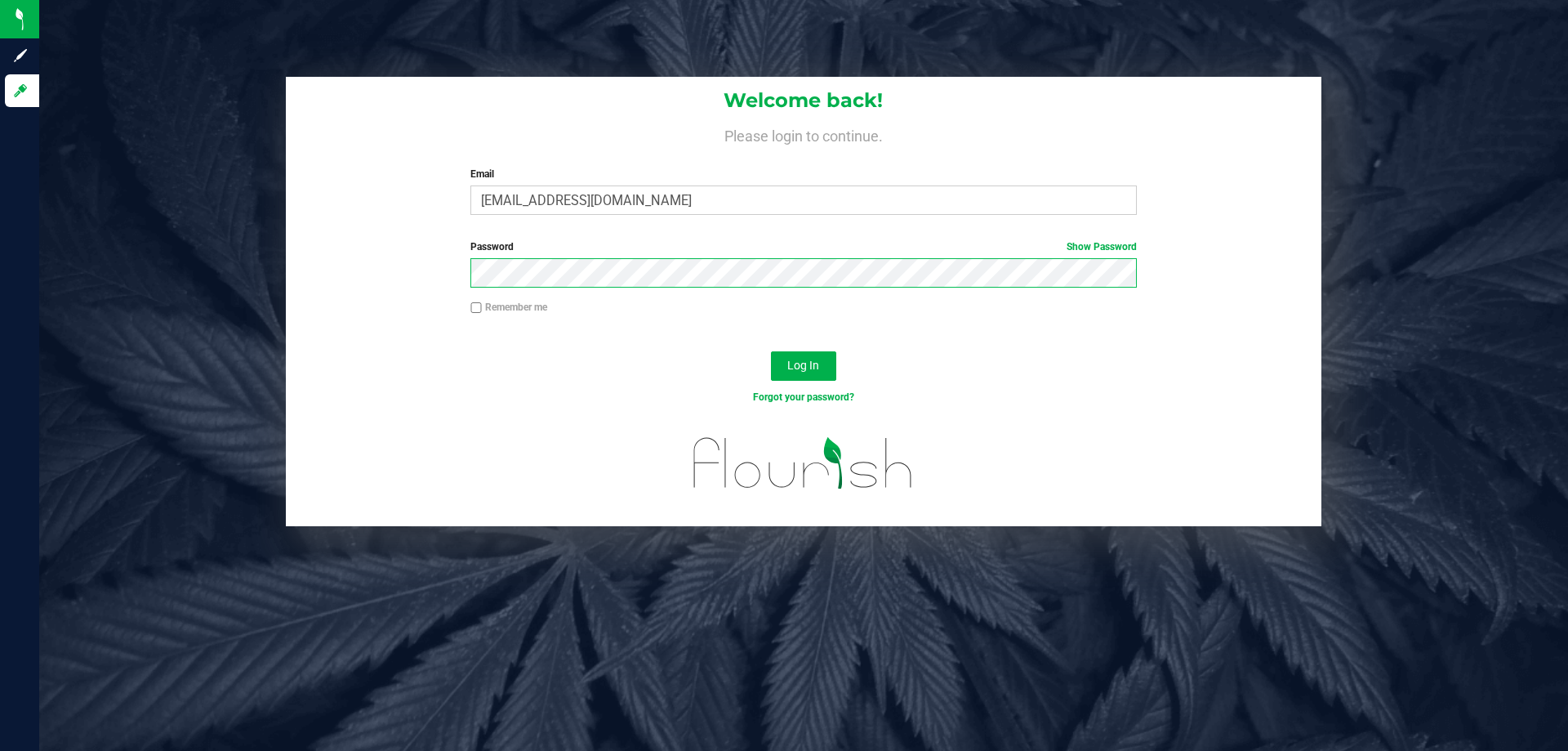
click at [772, 351] on button "Log In" at bounding box center [804, 365] width 65 height 30
